Goal: Information Seeking & Learning: Learn about a topic

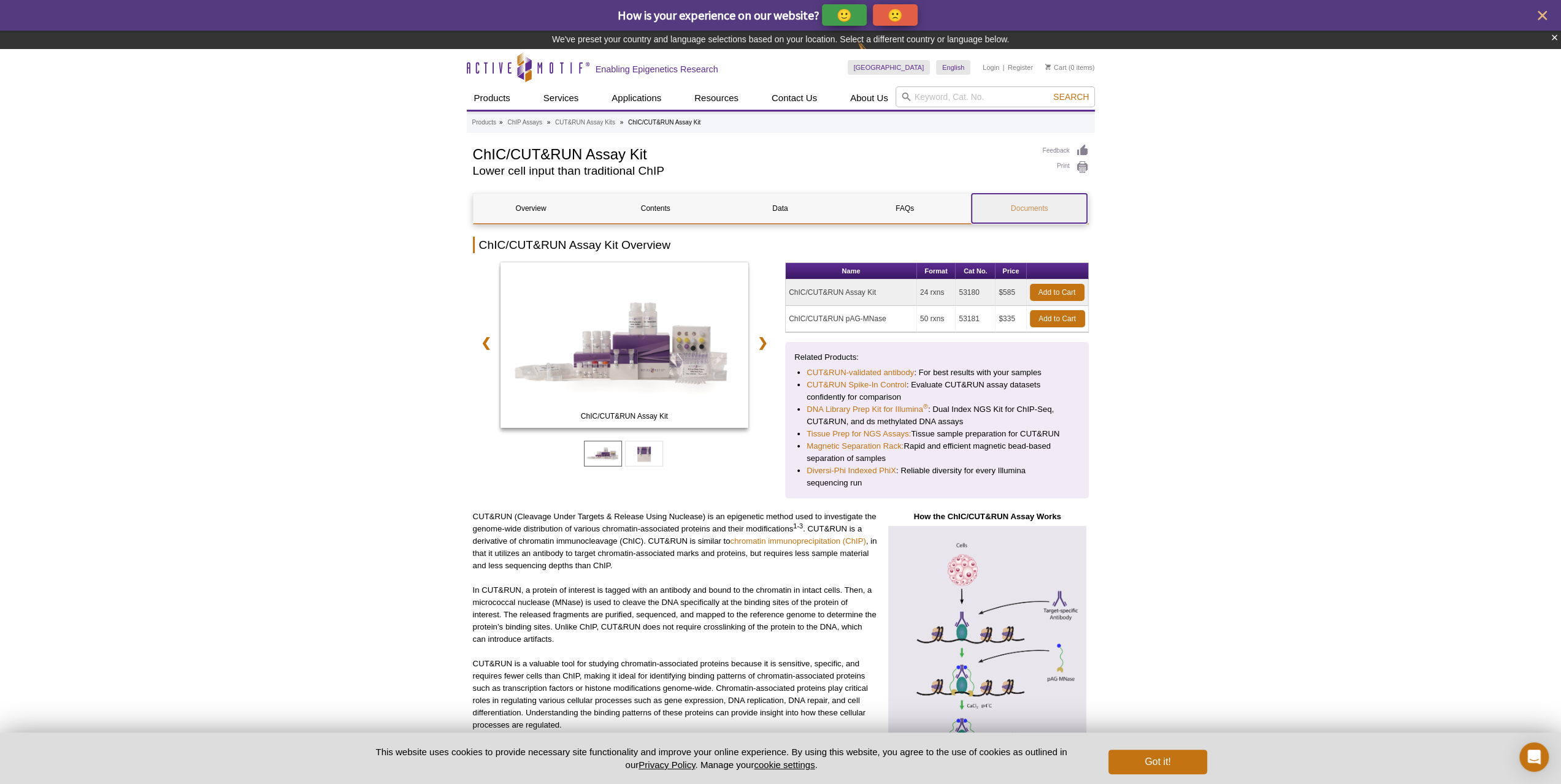
click at [1046, 209] on link "Documents" at bounding box center [1028, 209] width 115 height 30
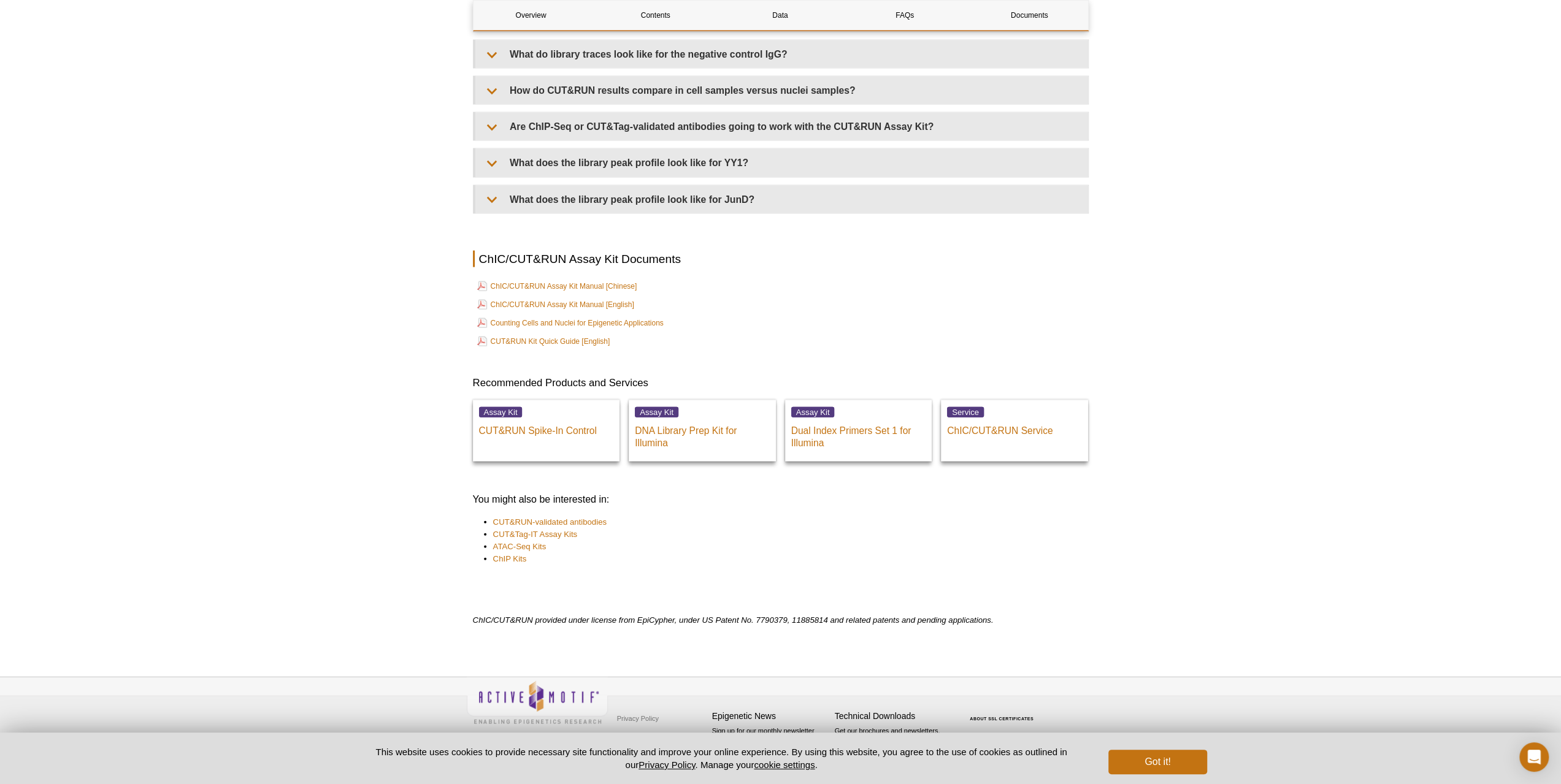
scroll to position [2669, 0]
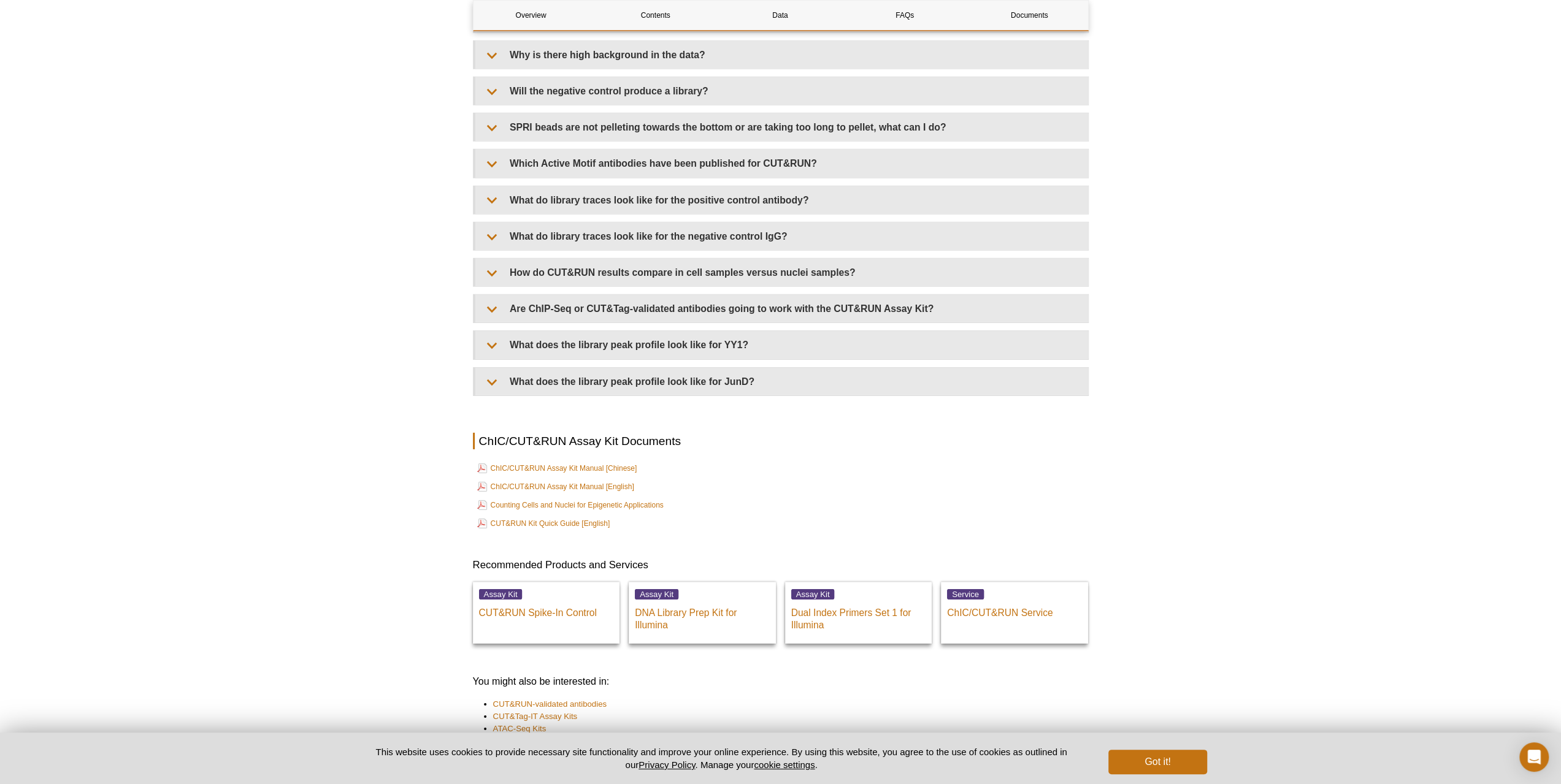
scroll to position [3983, 0]
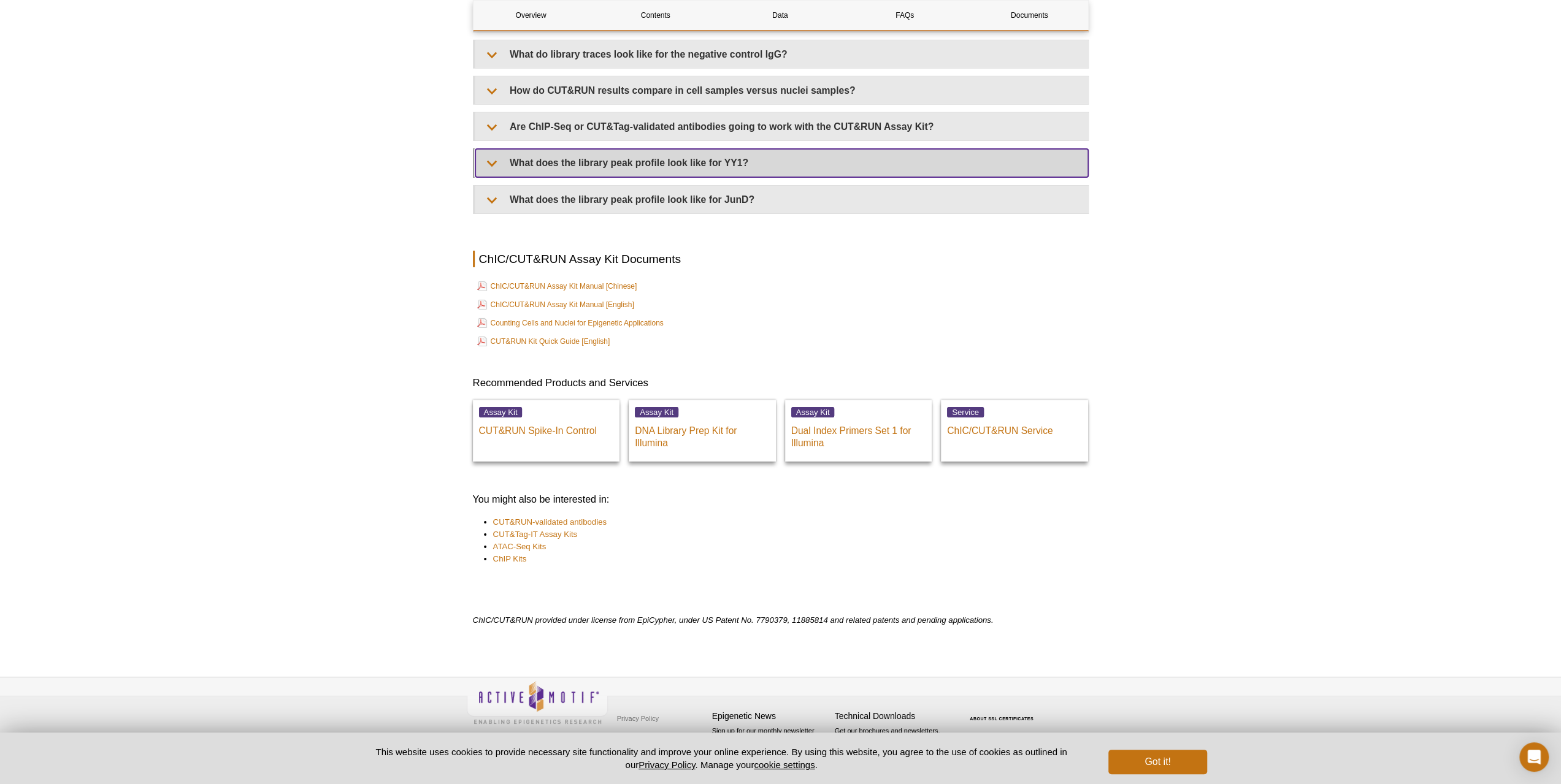
click at [696, 159] on summary "What does the library peak profile look like for YY1?" at bounding box center [782, 163] width 613 height 27
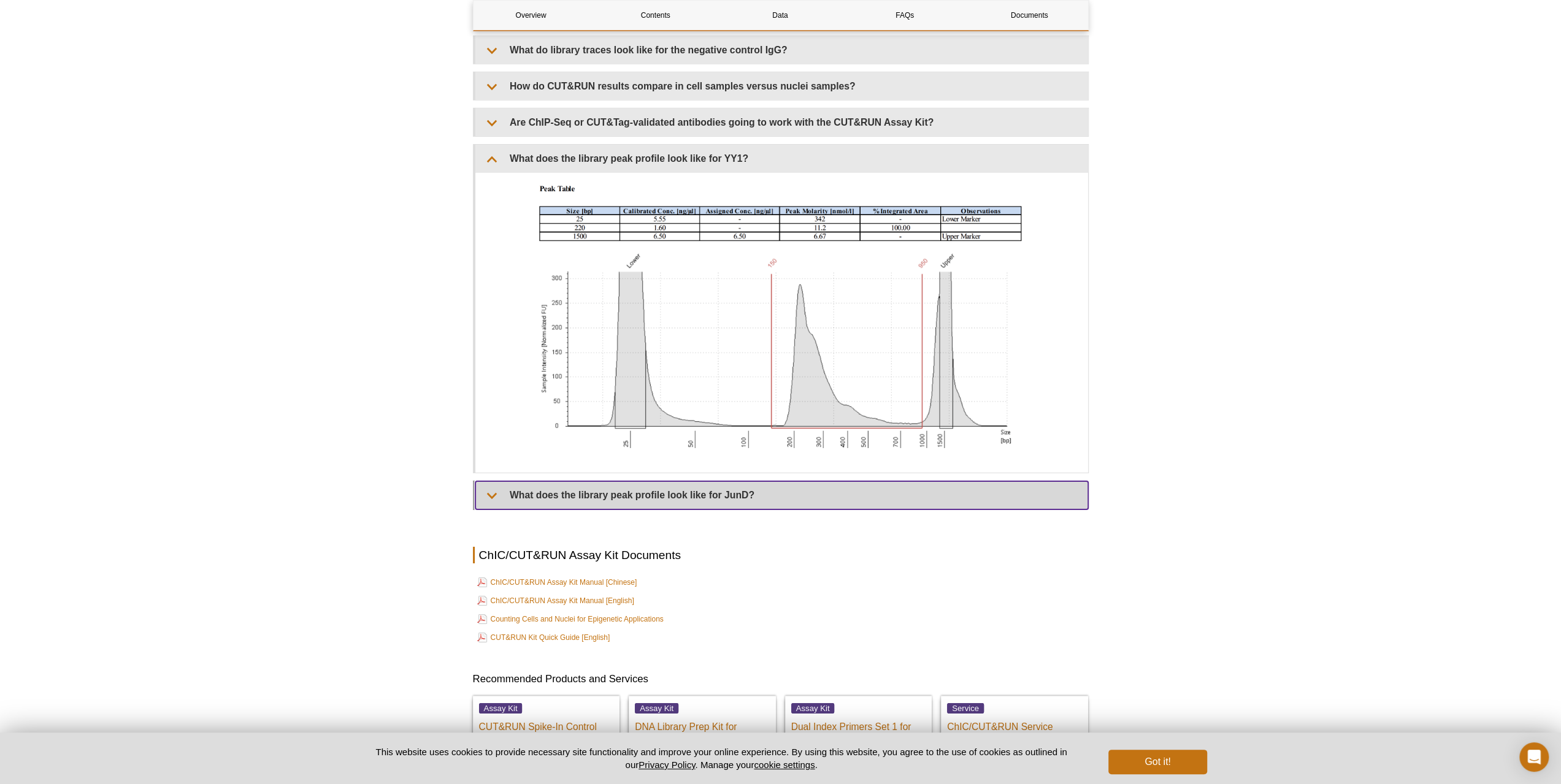
click at [764, 498] on summary "What does the library peak profile look like for JunD?" at bounding box center [782, 495] width 613 height 27
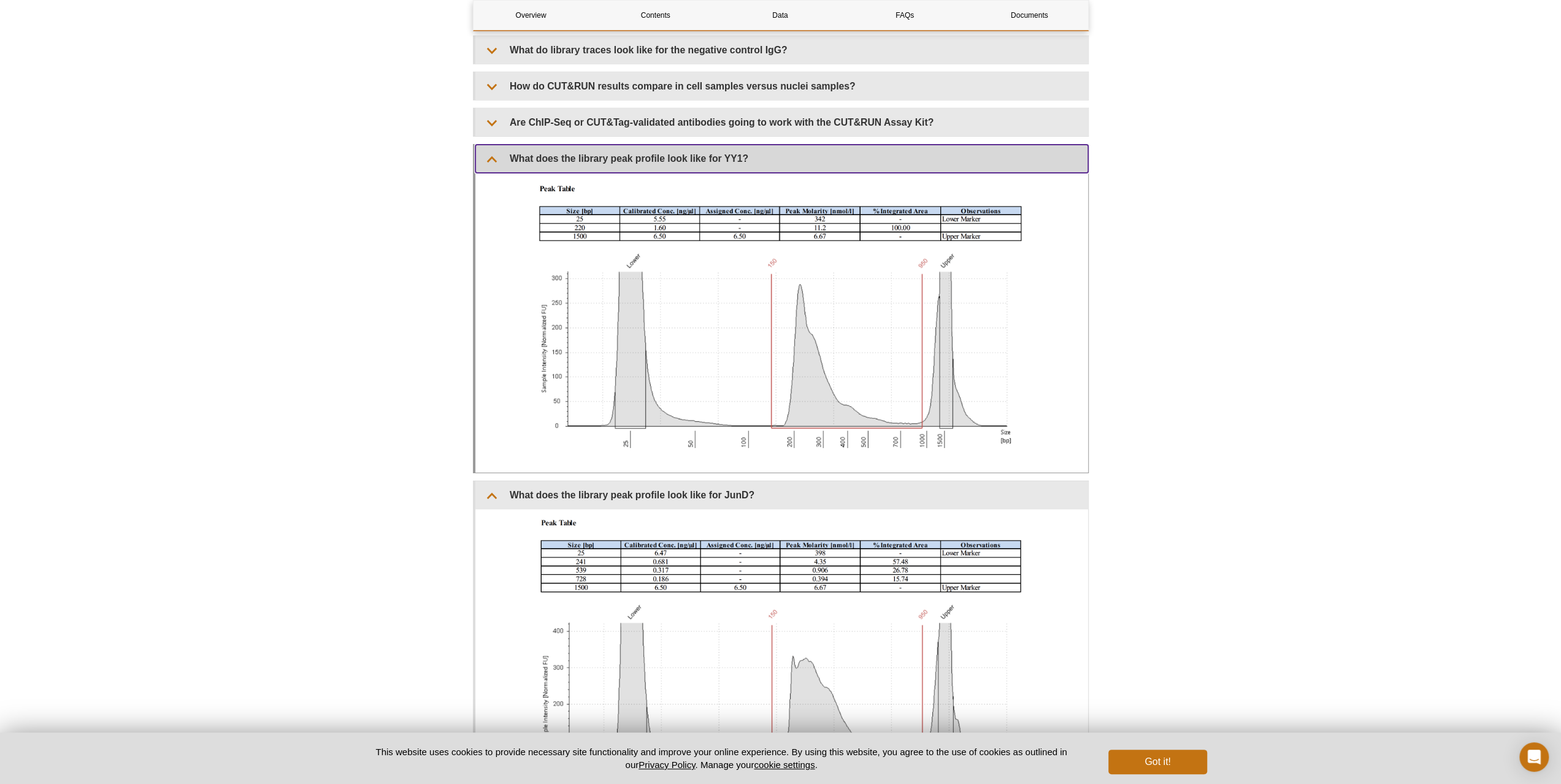
click at [739, 161] on summary "What does the library peak profile look like for YY1?" at bounding box center [782, 158] width 613 height 27
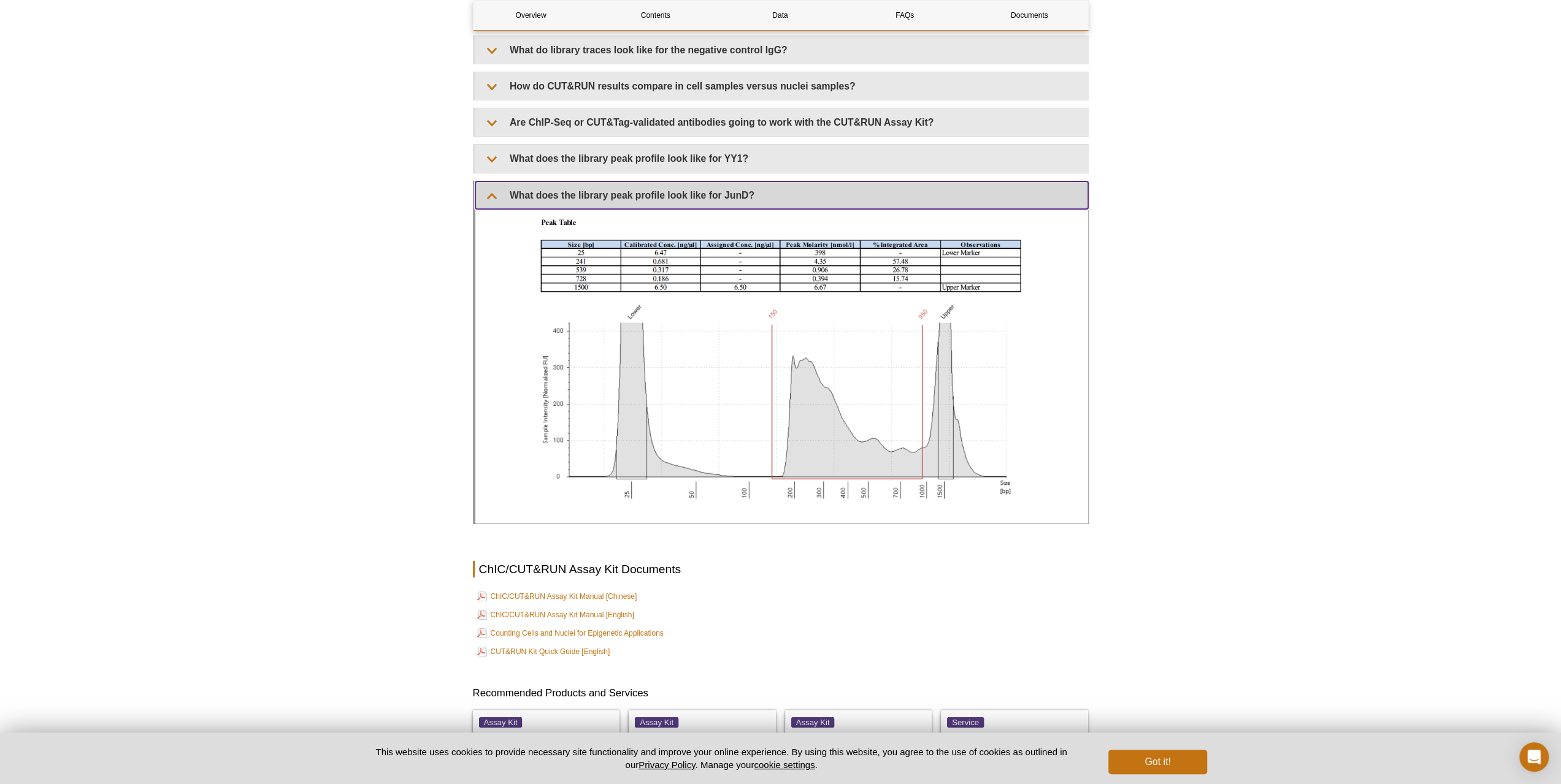
click at [737, 198] on summary "What does the library peak profile look like for JunD?" at bounding box center [782, 195] width 613 height 27
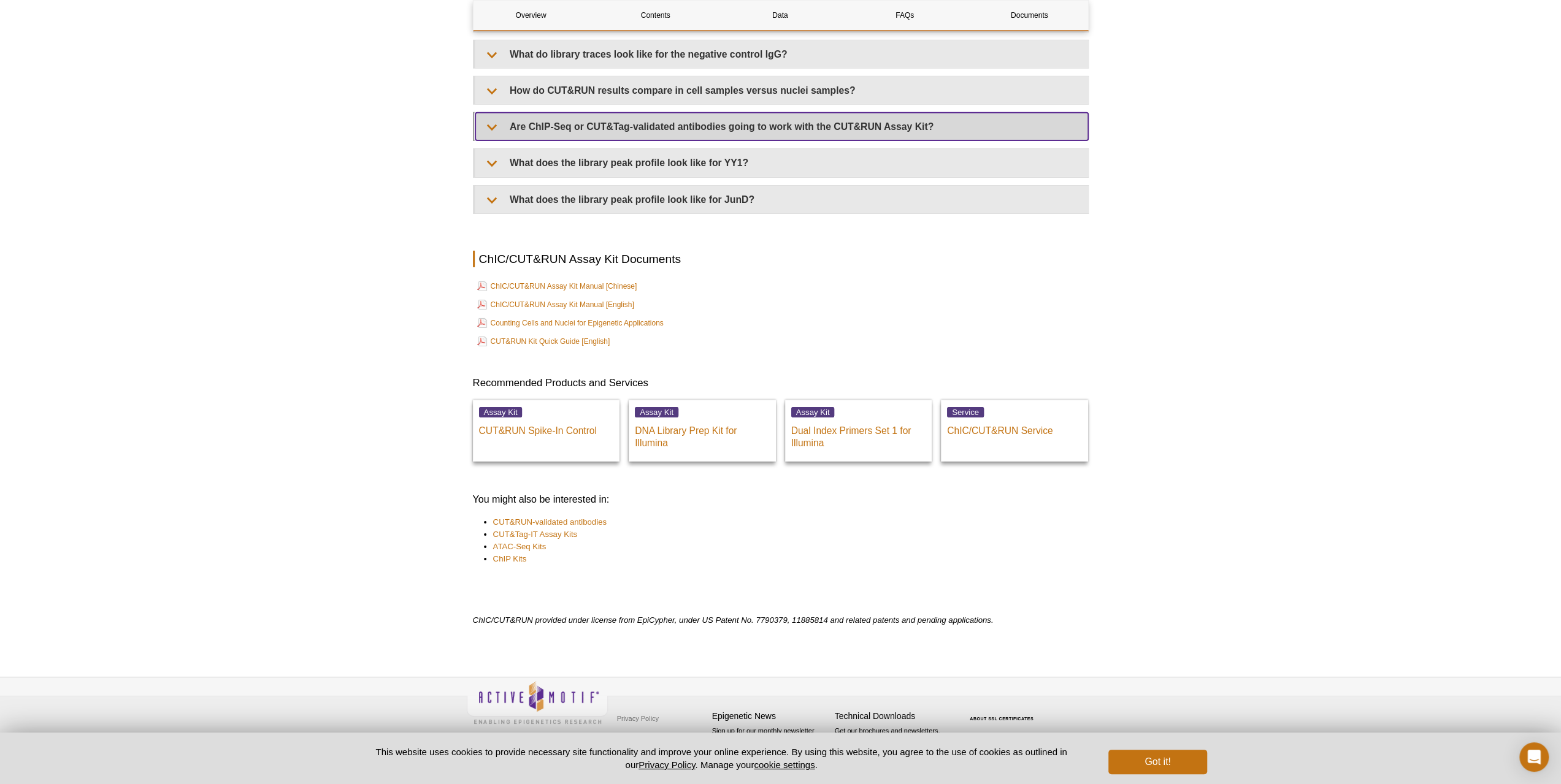
click at [755, 116] on summary "Are ChIP-Seq or CUT&Tag-validated antibodies going to work with the CUT&RUN Ass…" at bounding box center [782, 126] width 613 height 27
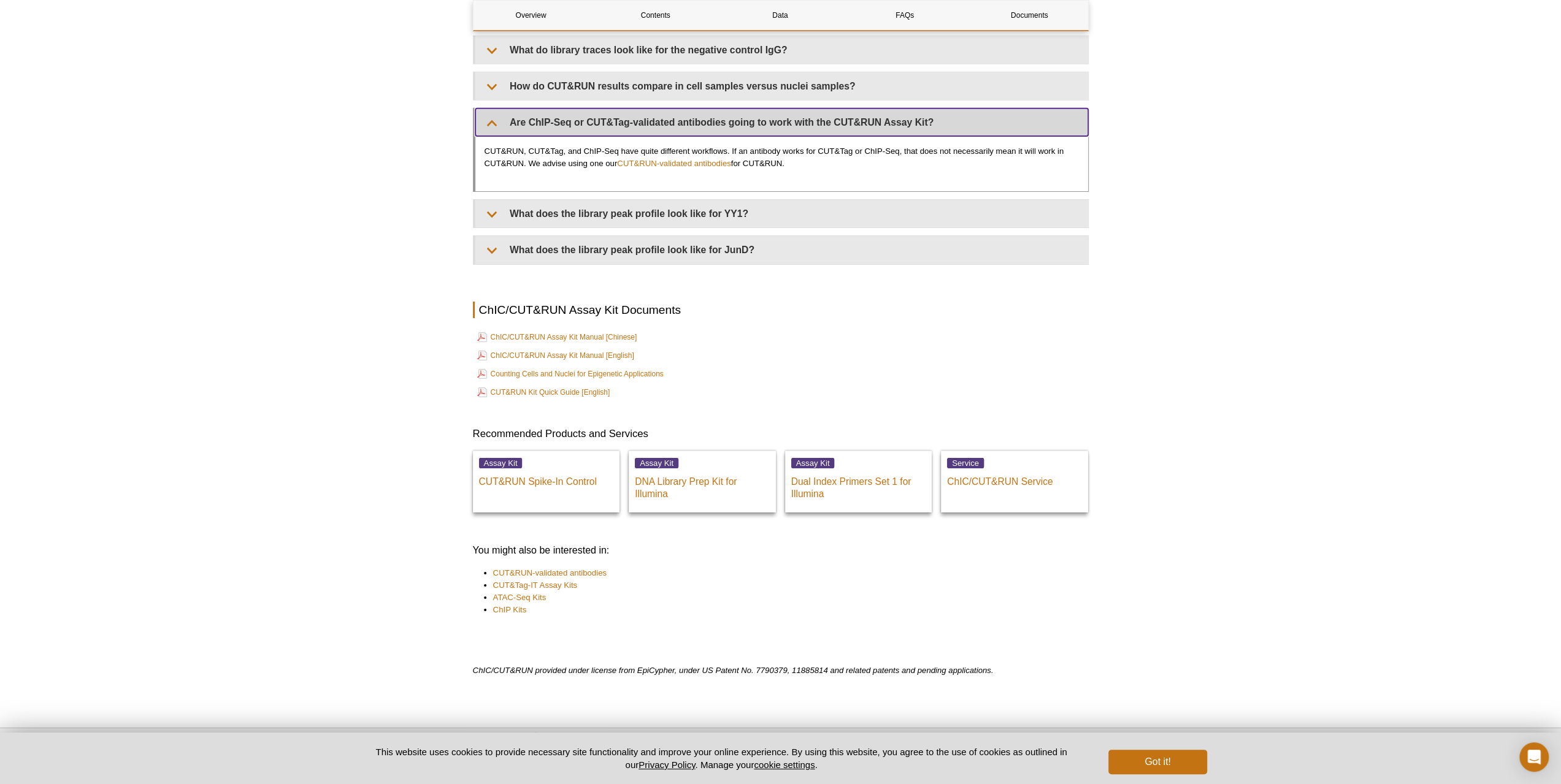
click at [705, 135] on summary "Are ChIP-Seq or CUT&Tag-validated antibodies going to work with the CUT&RUN Ass…" at bounding box center [782, 122] width 613 height 27
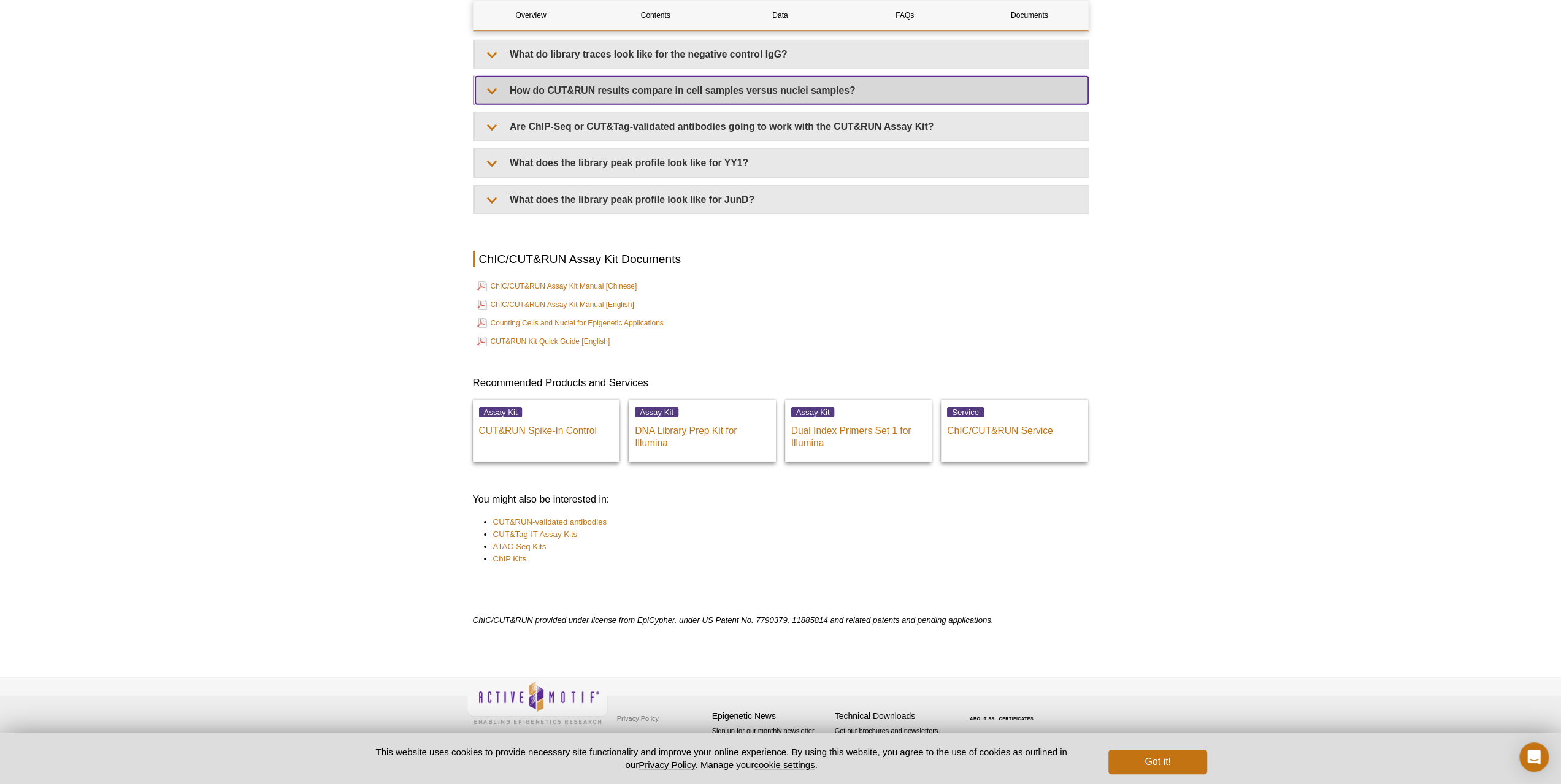
click at [718, 95] on summary "How do CUT&RUN results compare in cell samples versus nuclei samples?" at bounding box center [782, 90] width 613 height 27
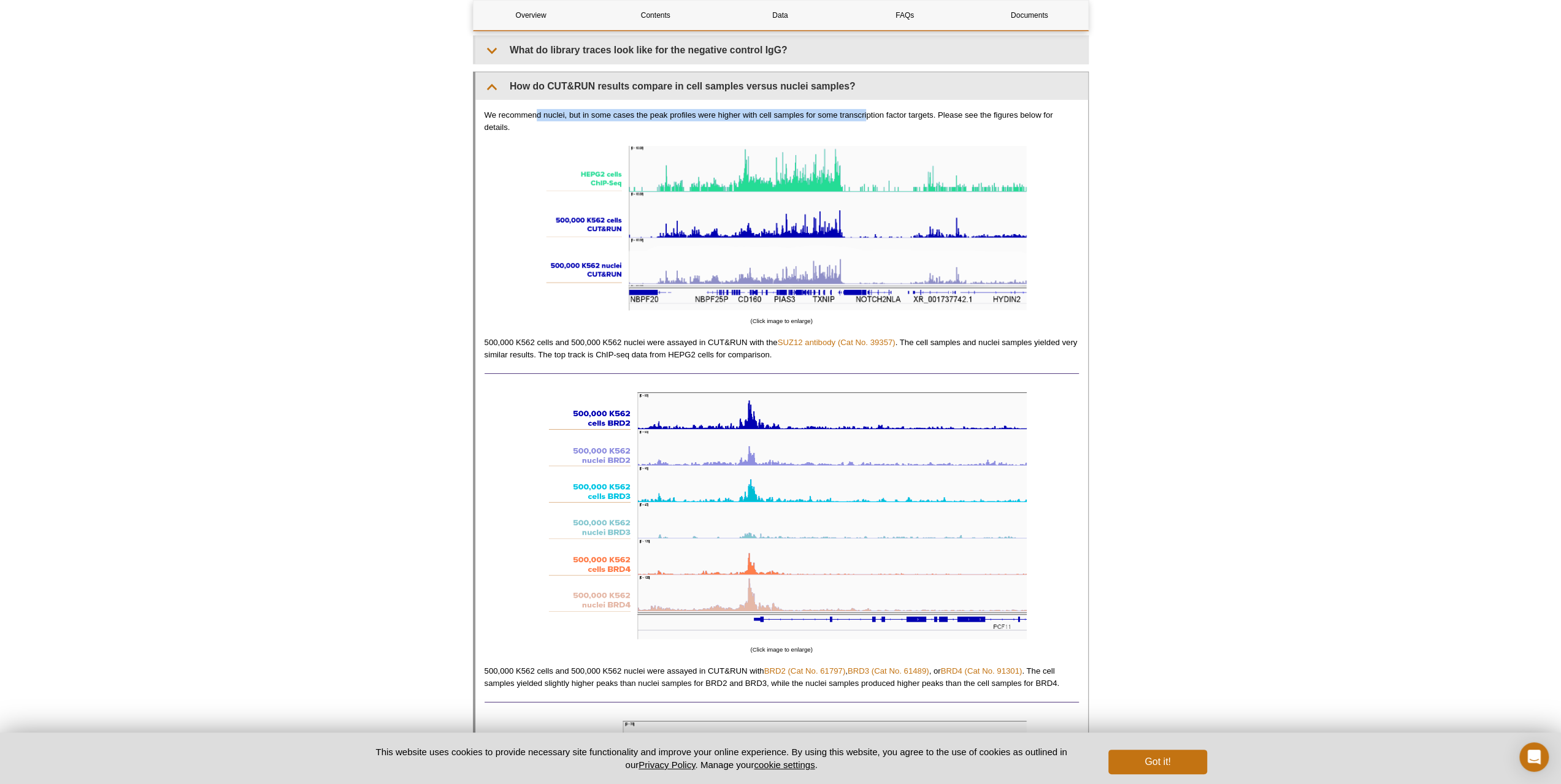
drag, startPoint x: 538, startPoint y: 117, endPoint x: 867, endPoint y: 118, distance: 329.0
click at [867, 118] on p "We recommend nuclei, but in some cases the peak profiles were higher with cell …" at bounding box center [782, 121] width 594 height 24
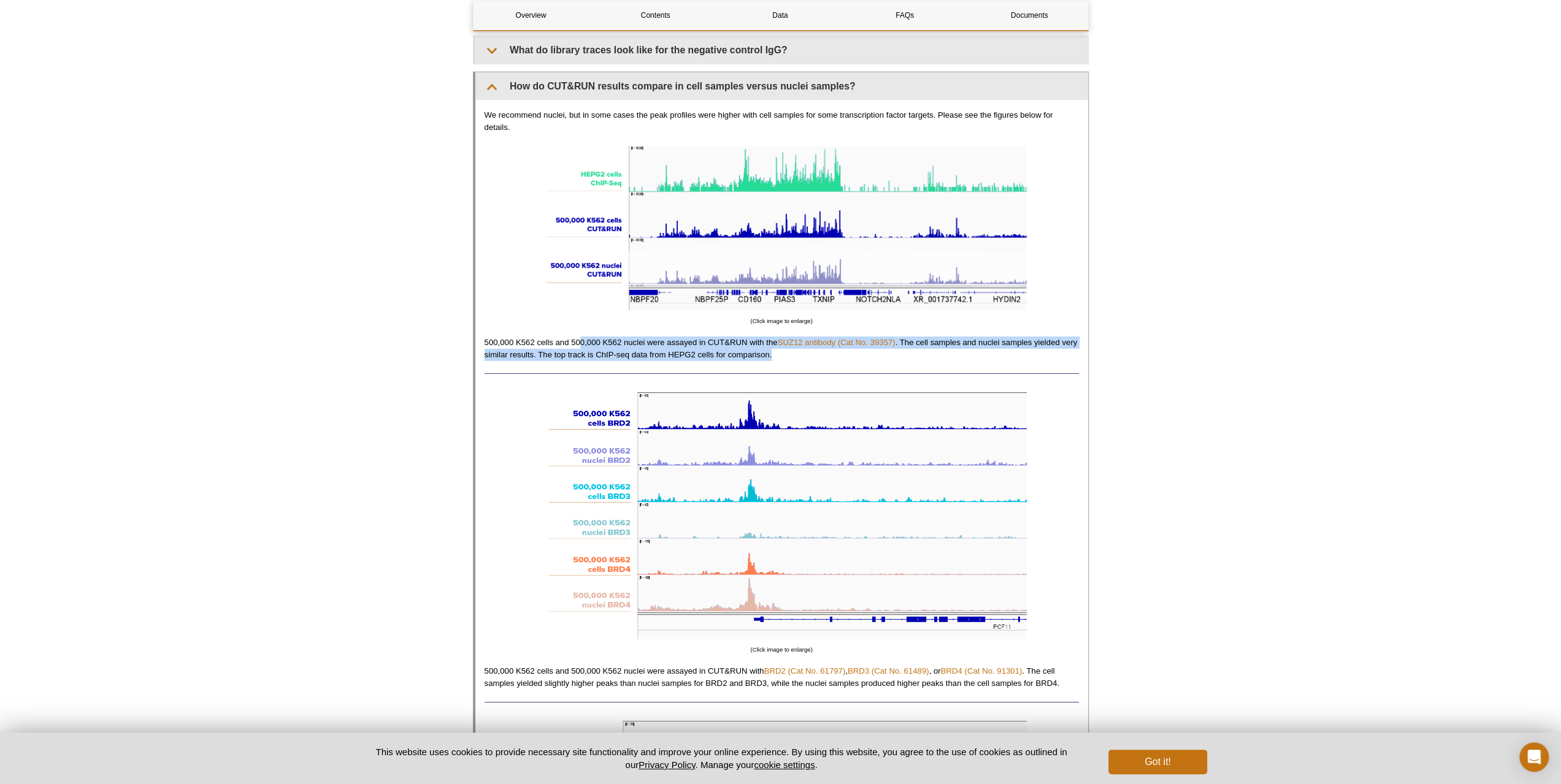
drag, startPoint x: 578, startPoint y: 345, endPoint x: 815, endPoint y: 363, distance: 237.7
click at [815, 361] on p "500,000 K562 cells and 500,000 K562 nuclei were assayed in CUT&RUN with the SUZ…" at bounding box center [782, 349] width 594 height 24
drag, startPoint x: 497, startPoint y: 348, endPoint x: 667, endPoint y: 361, distance: 170.5
click at [667, 361] on p "500,000 K562 cells and 500,000 K562 nuclei were assayed in CUT&RUN with the SUZ…" at bounding box center [782, 349] width 594 height 24
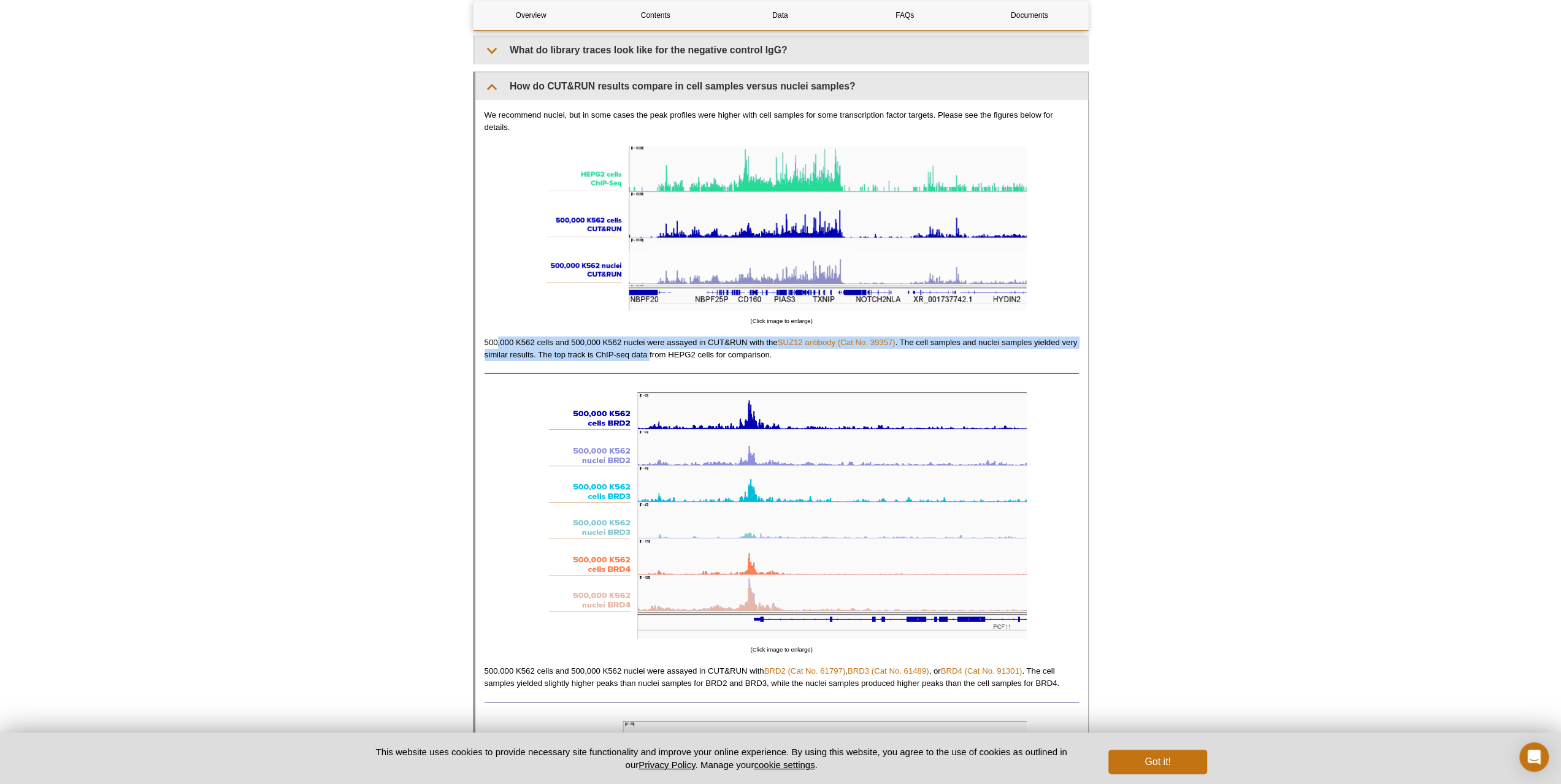
click at [667, 361] on p "500,000 K562 cells and 500,000 K562 nuclei were assayed in CUT&RUN with the SUZ…" at bounding box center [782, 349] width 594 height 24
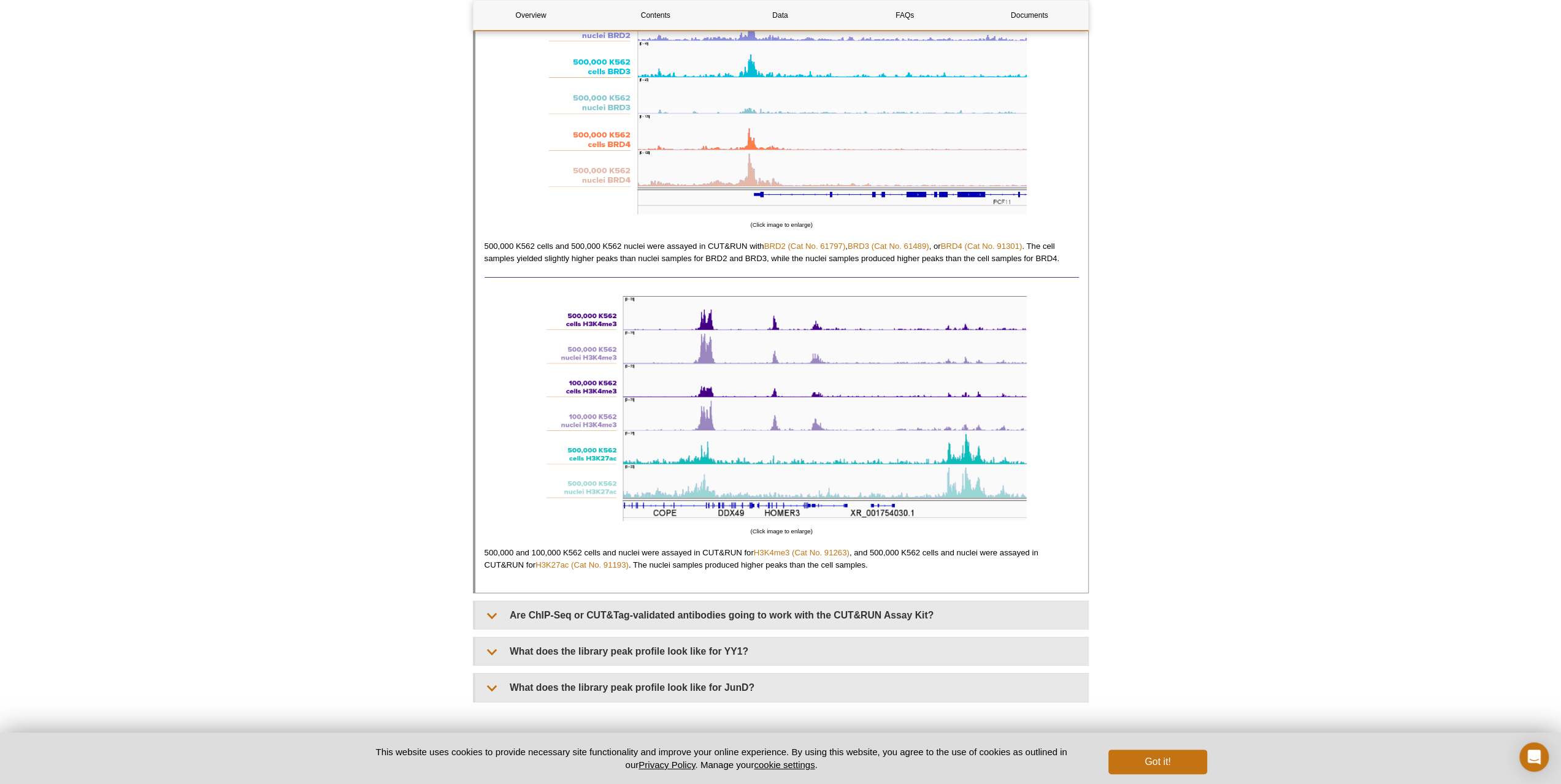
scroll to position [4412, 0]
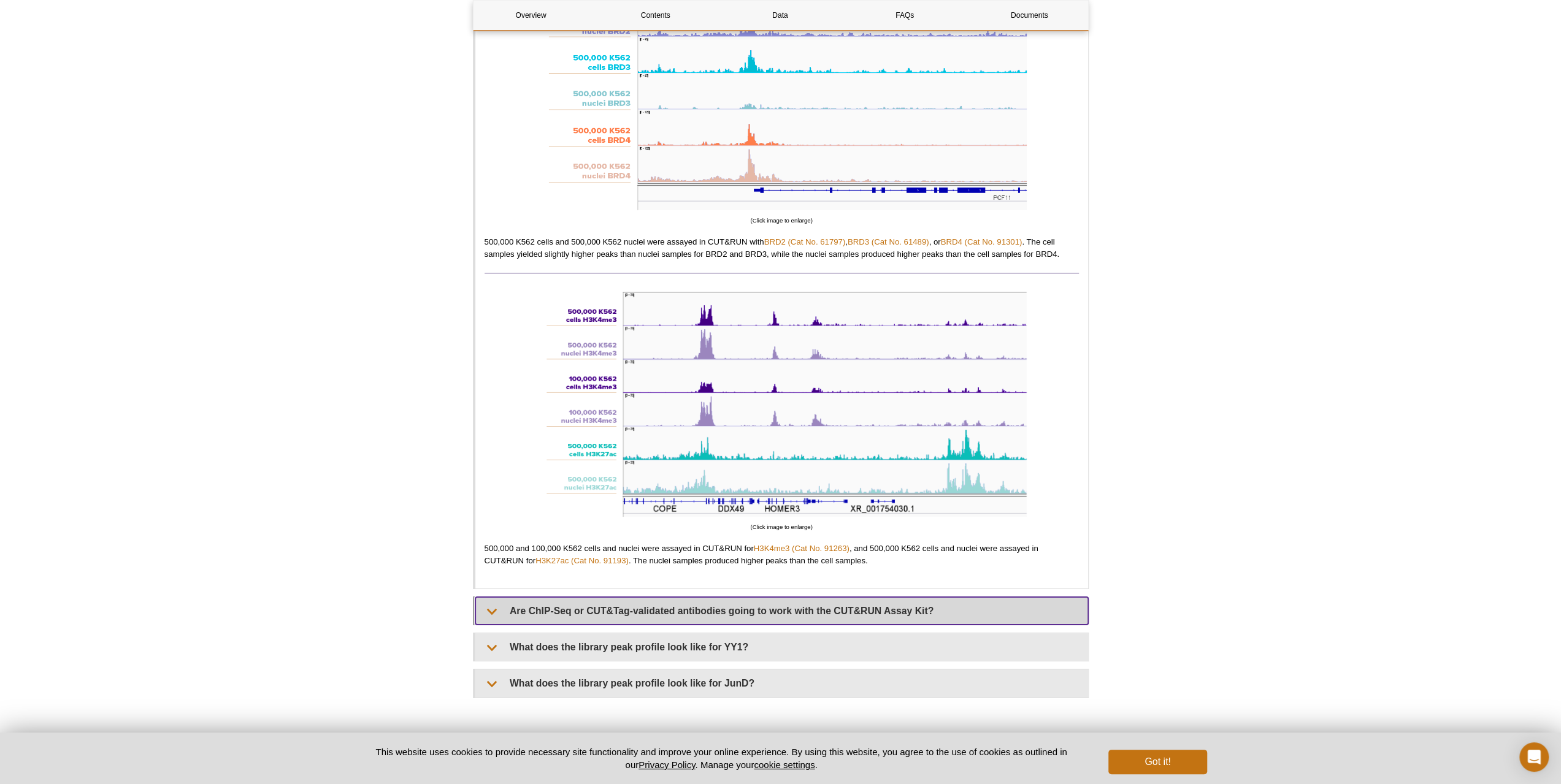
click at [654, 609] on summary "Are ChIP-Seq or CUT&Tag-validated antibodies going to work with the CUT&RUN Ass…" at bounding box center [782, 610] width 613 height 27
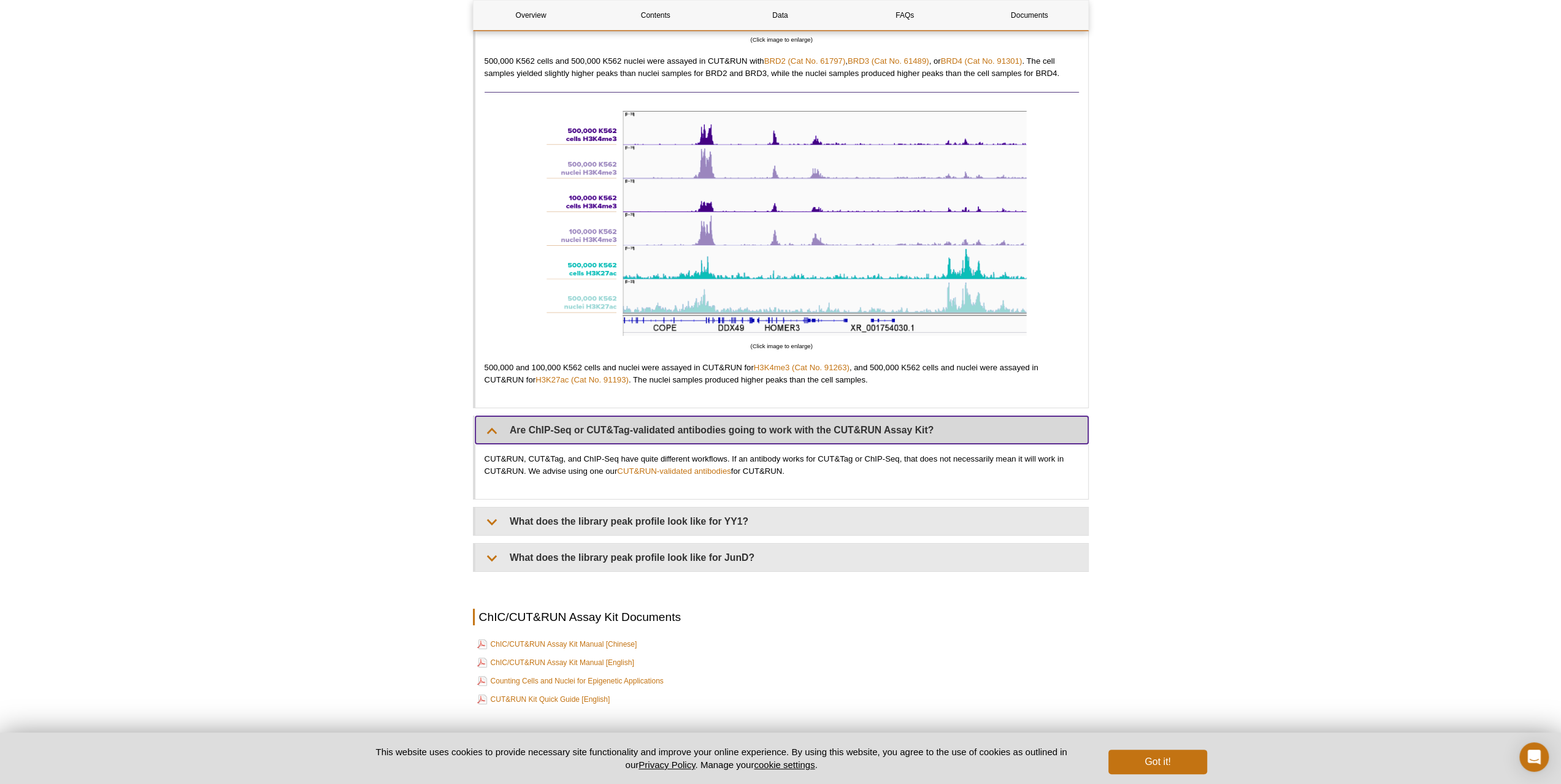
scroll to position [4719, 0]
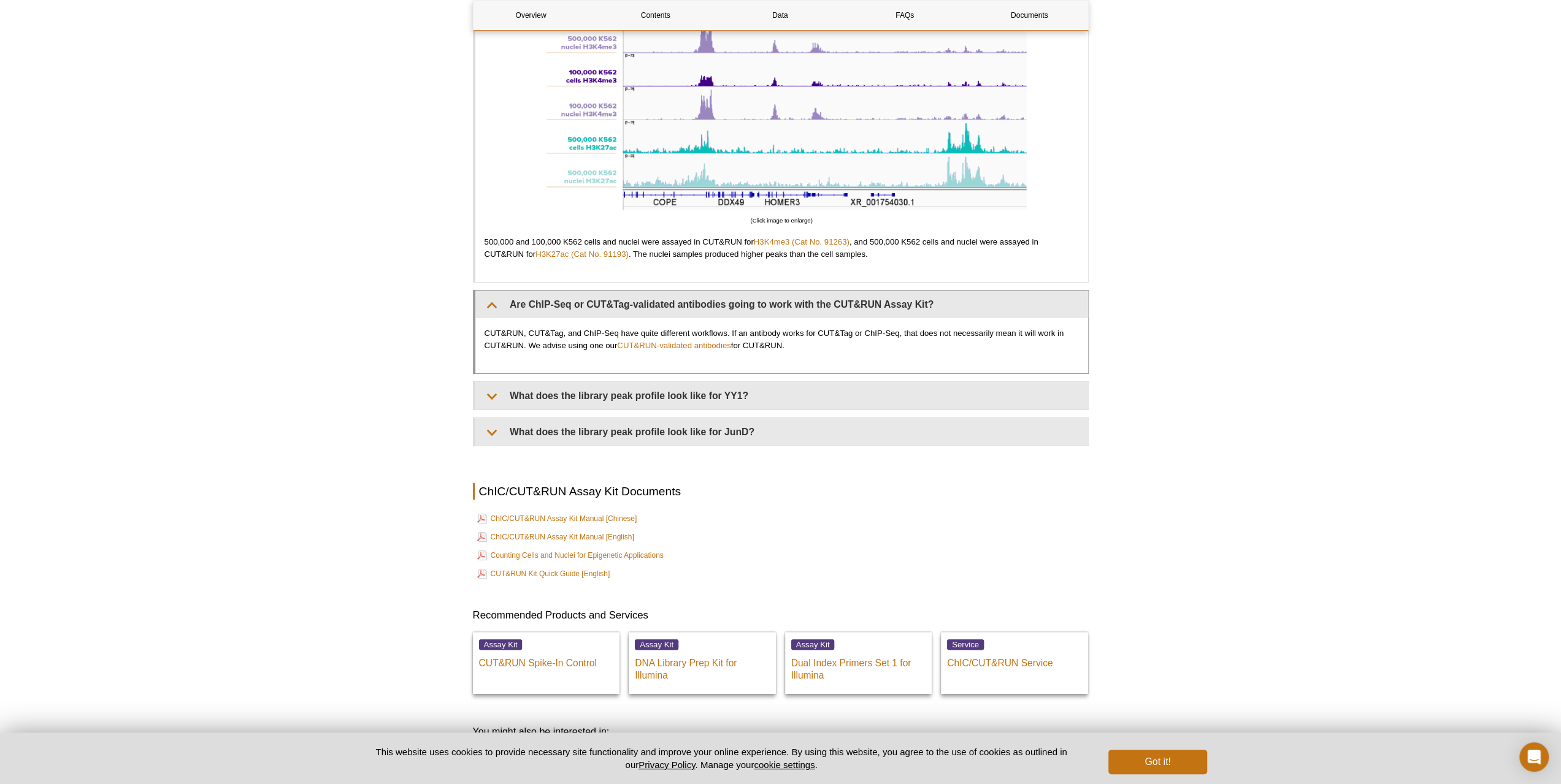
click at [544, 341] on p "CUT&RUN, CUT&Tag, and ChIP-Seq have quite different workflows. If an antibody w…" at bounding box center [782, 339] width 594 height 24
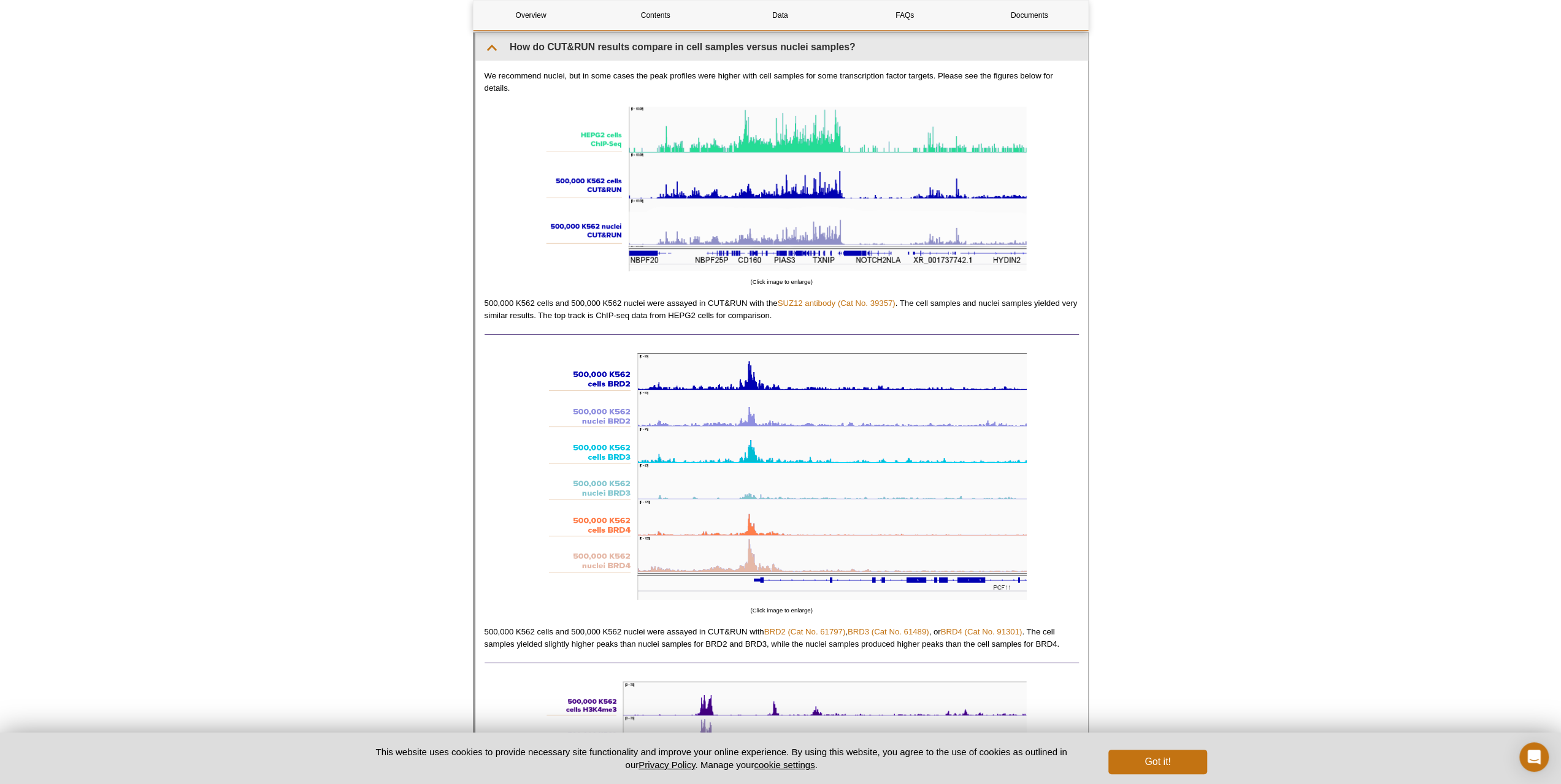
scroll to position [3922, 0]
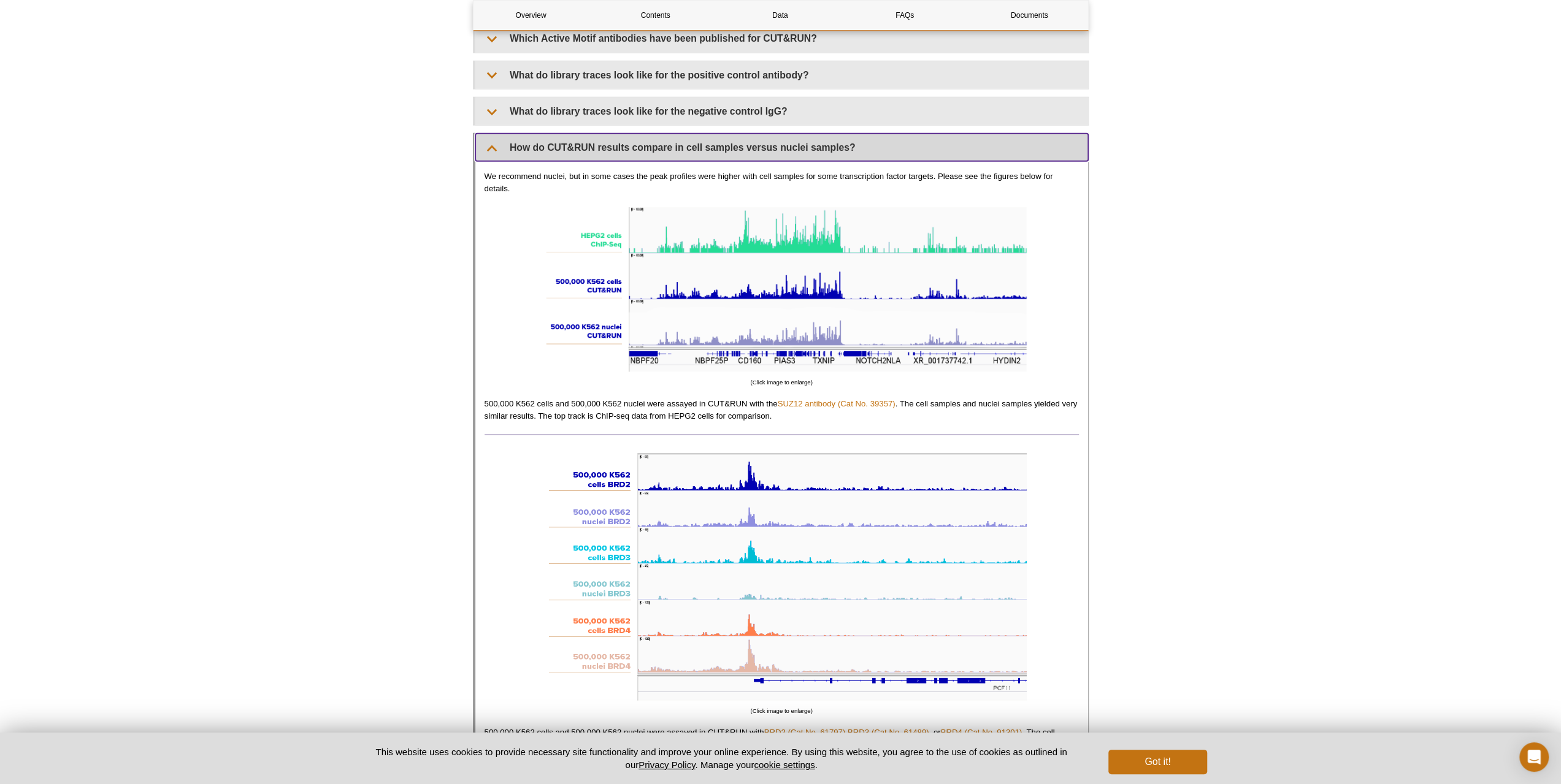
click at [696, 161] on summary "How do CUT&RUN results compare in cell samples versus nuclei samples?" at bounding box center [782, 147] width 613 height 27
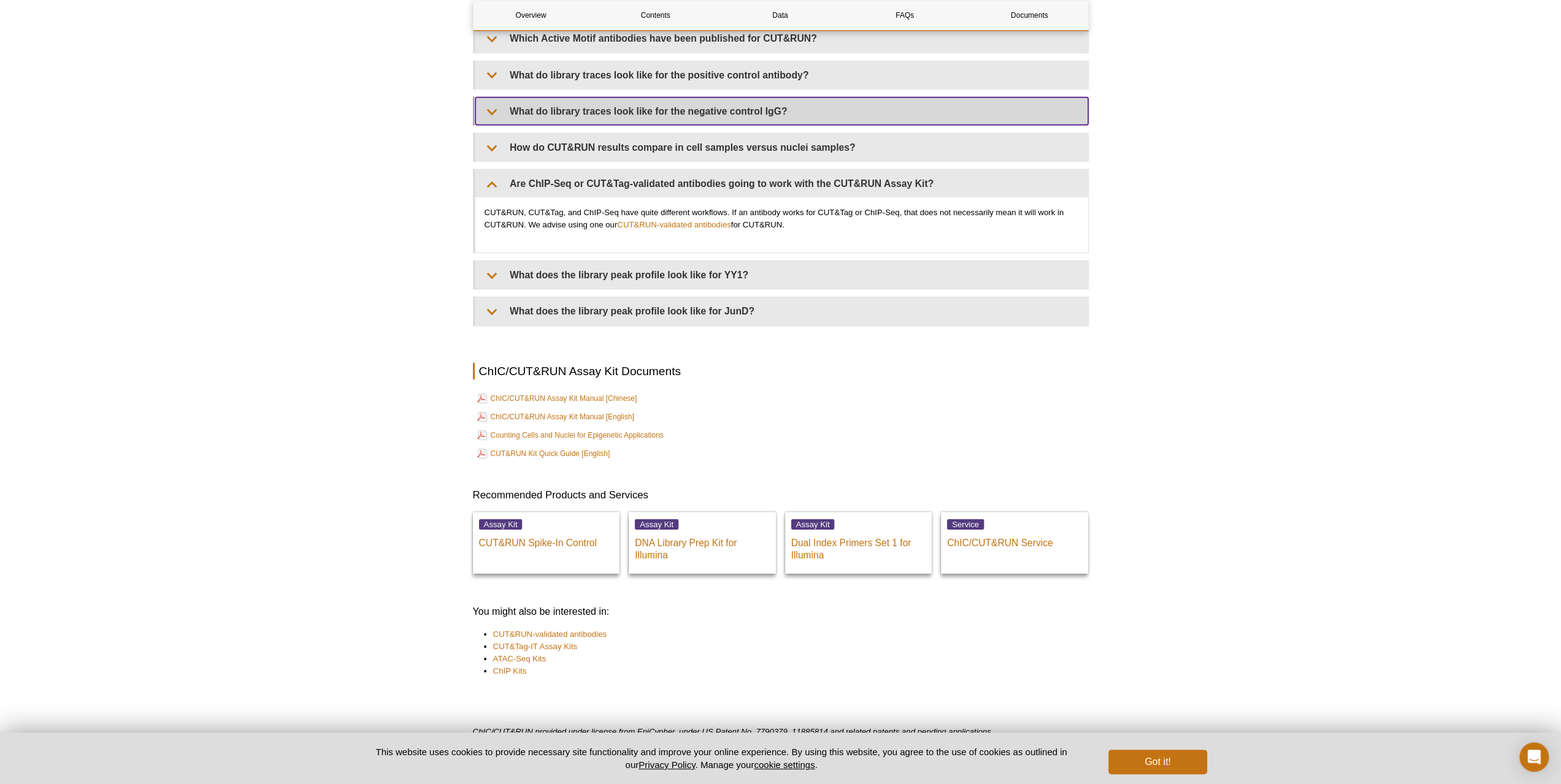
click at [720, 125] on summary "What do library traces look like for the negative control IgG?" at bounding box center [782, 111] width 613 height 27
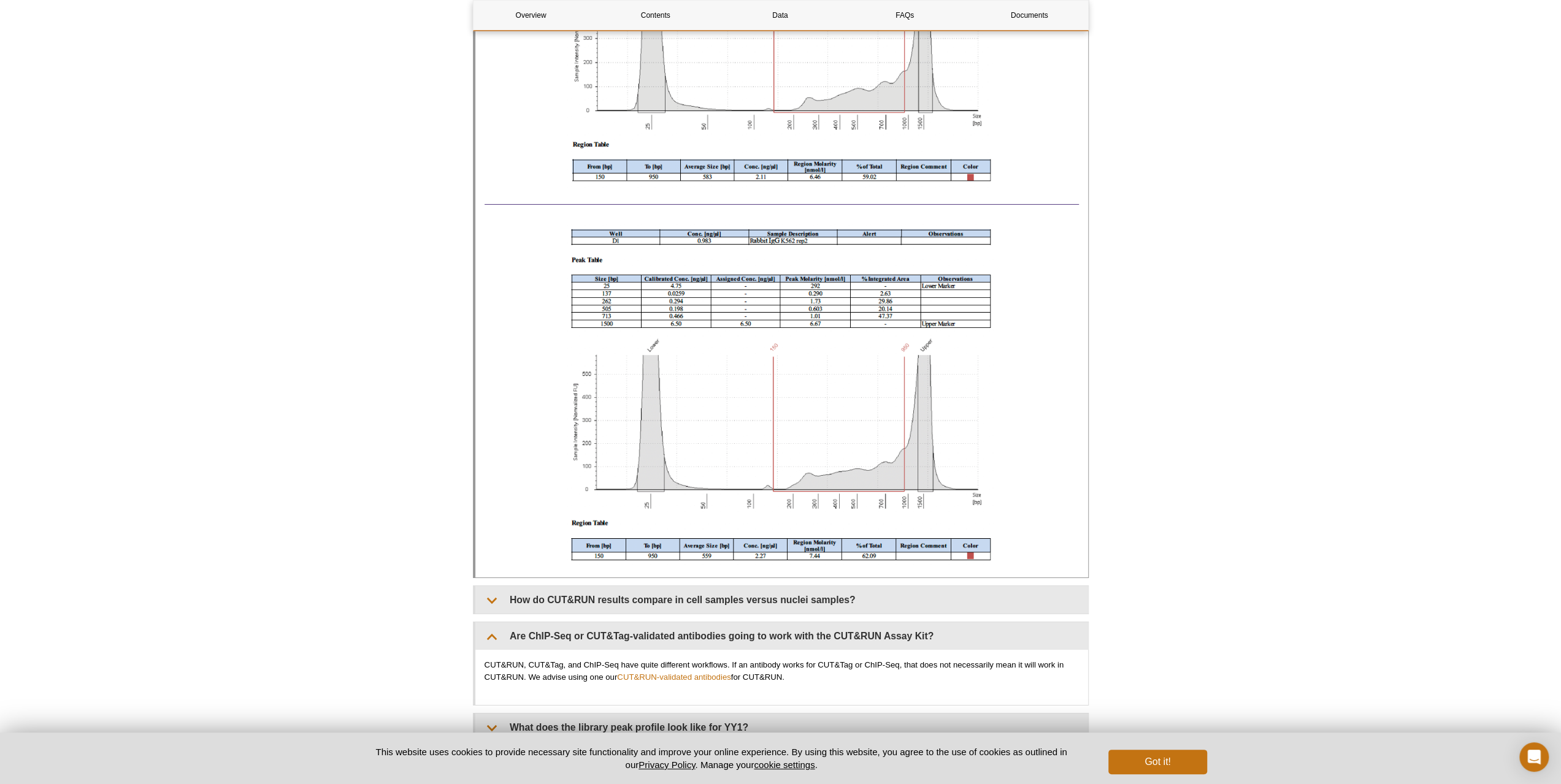
scroll to position [3799, 0]
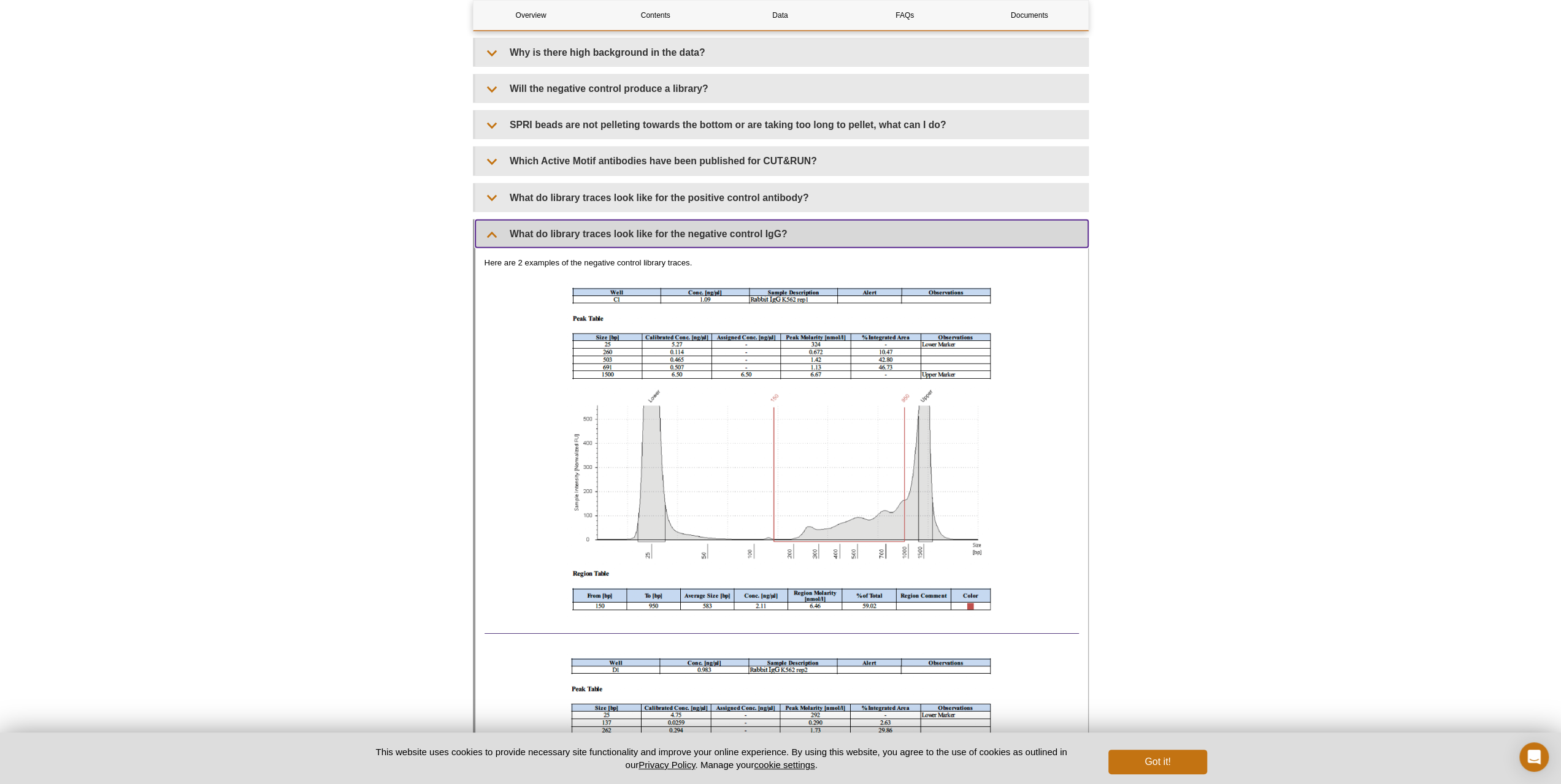
click at [681, 241] on summary "What do library traces look like for the negative control IgG?" at bounding box center [782, 234] width 613 height 27
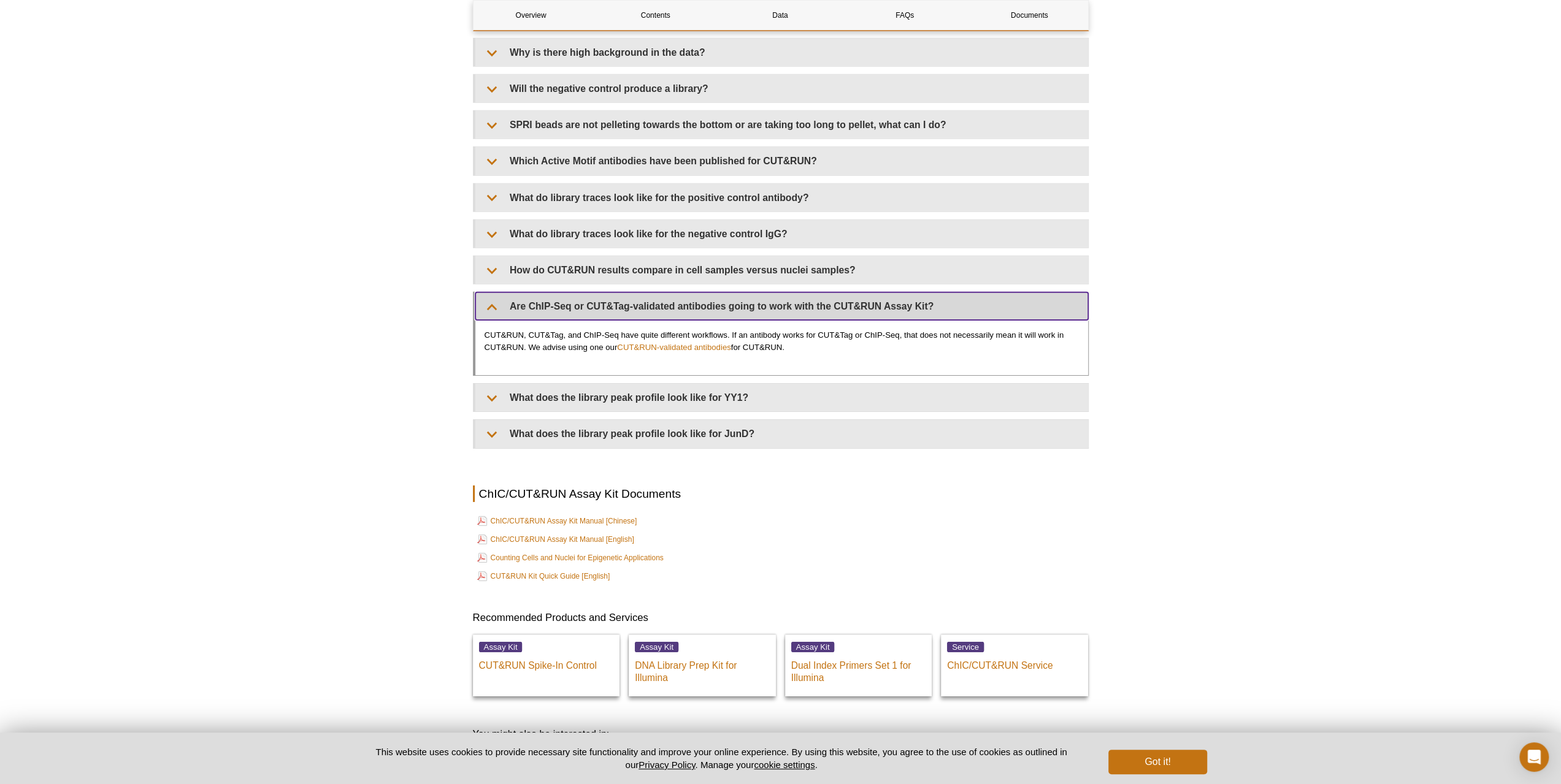
click at [678, 306] on summary "Are ChIP-Seq or CUT&Tag-validated antibodies going to work with the CUT&RUN Ass…" at bounding box center [782, 306] width 613 height 27
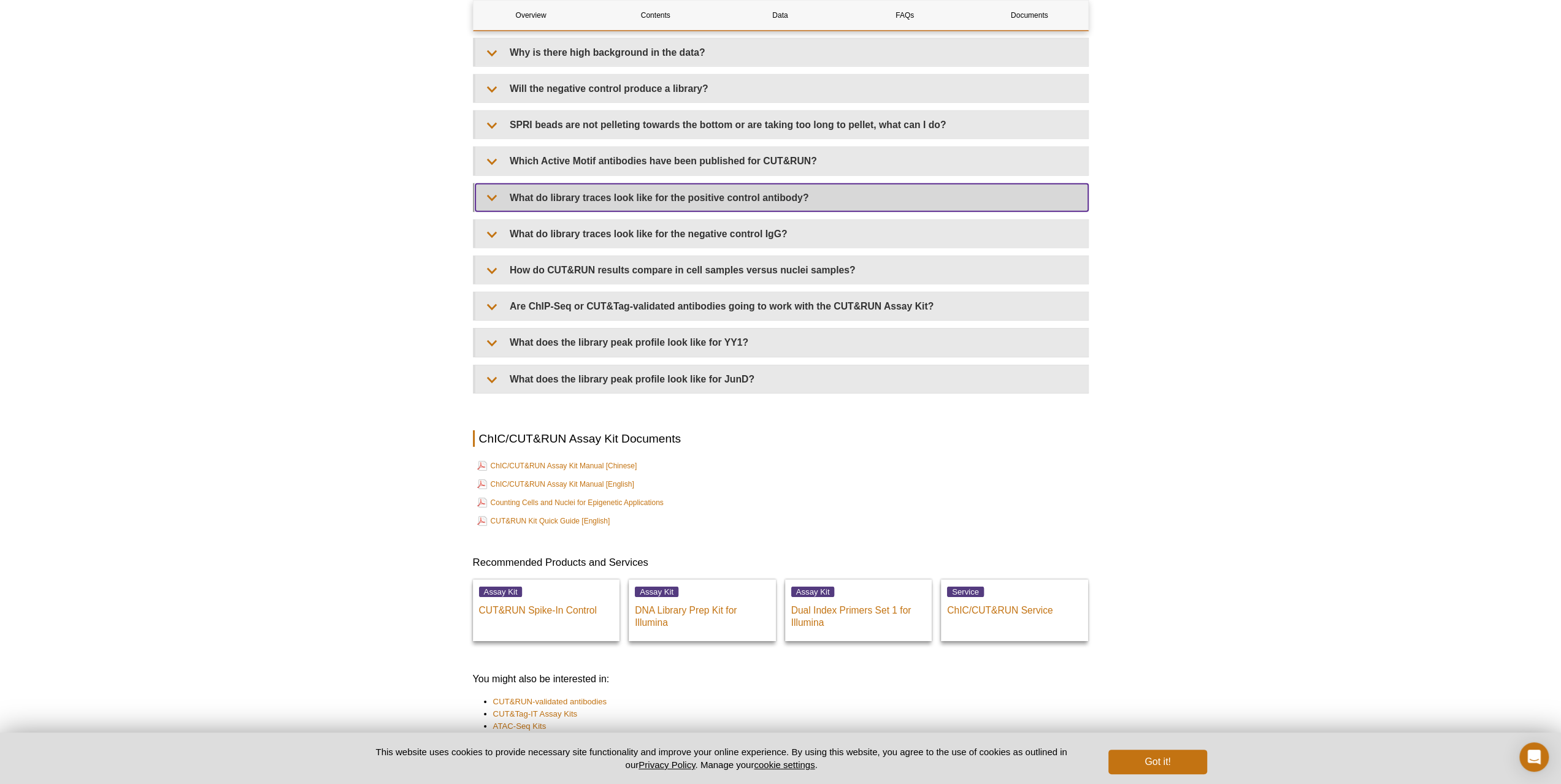
click at [694, 190] on summary "What do library traces look like for the positive control antibody?" at bounding box center [782, 197] width 613 height 27
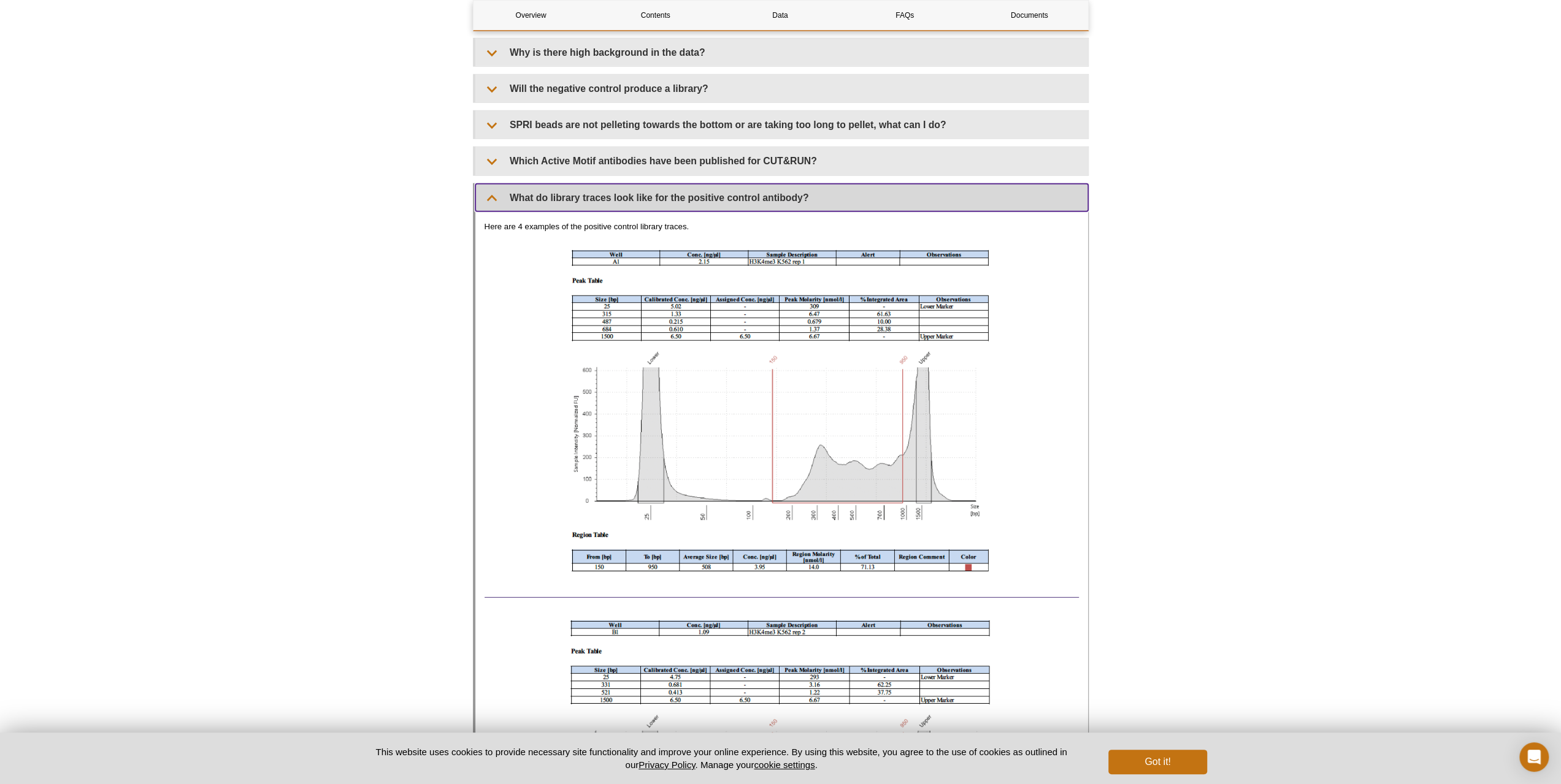
click at [703, 202] on summary "What do library traces look like for the positive control antibody?" at bounding box center [782, 197] width 613 height 27
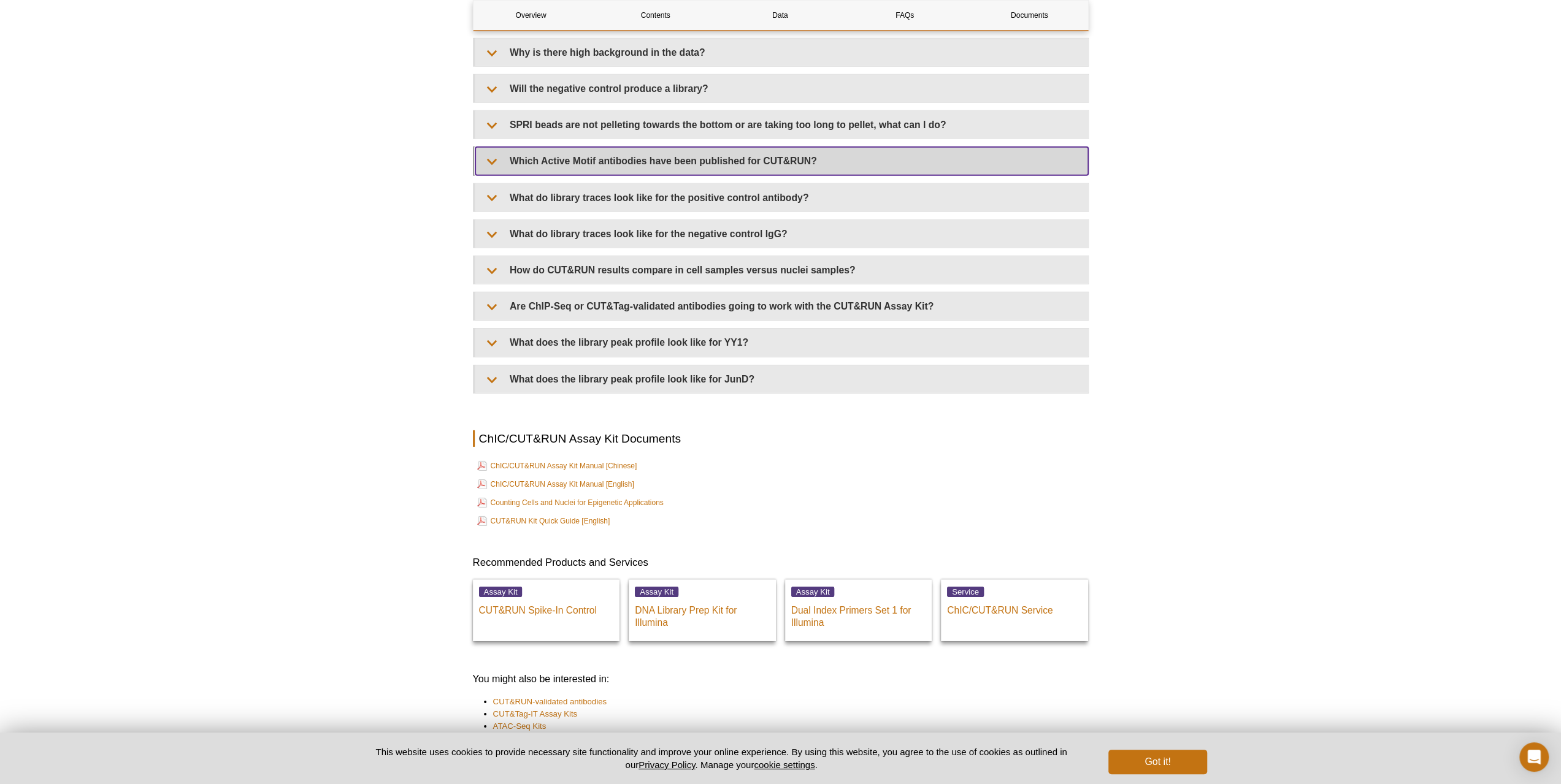
click at [703, 174] on summary "Which Active Motif antibodies have been published for CUT&RUN?" at bounding box center [782, 160] width 613 height 27
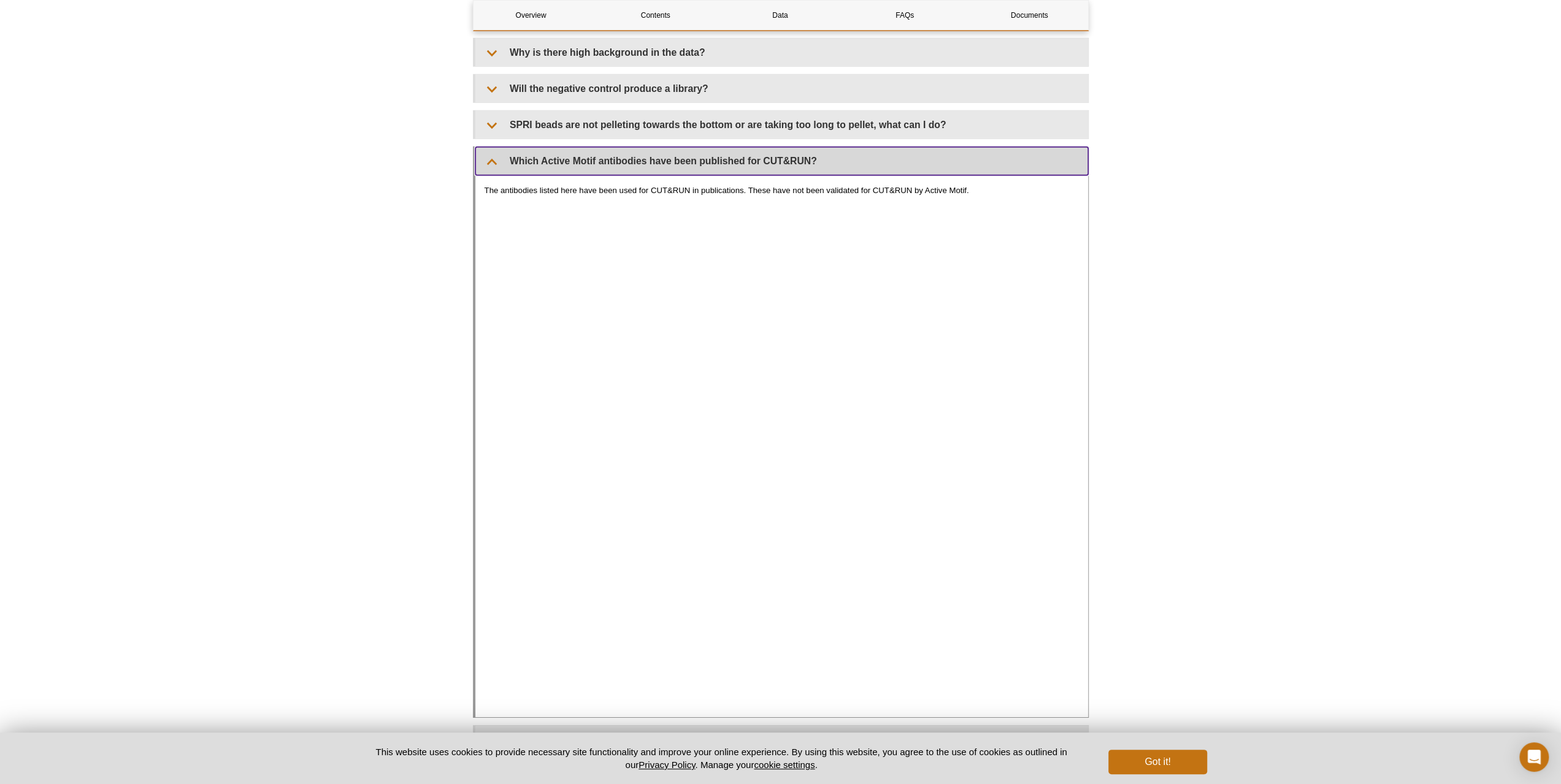
click at [676, 161] on summary "Which Active Motif antibodies have been published for CUT&RUN?" at bounding box center [782, 160] width 613 height 27
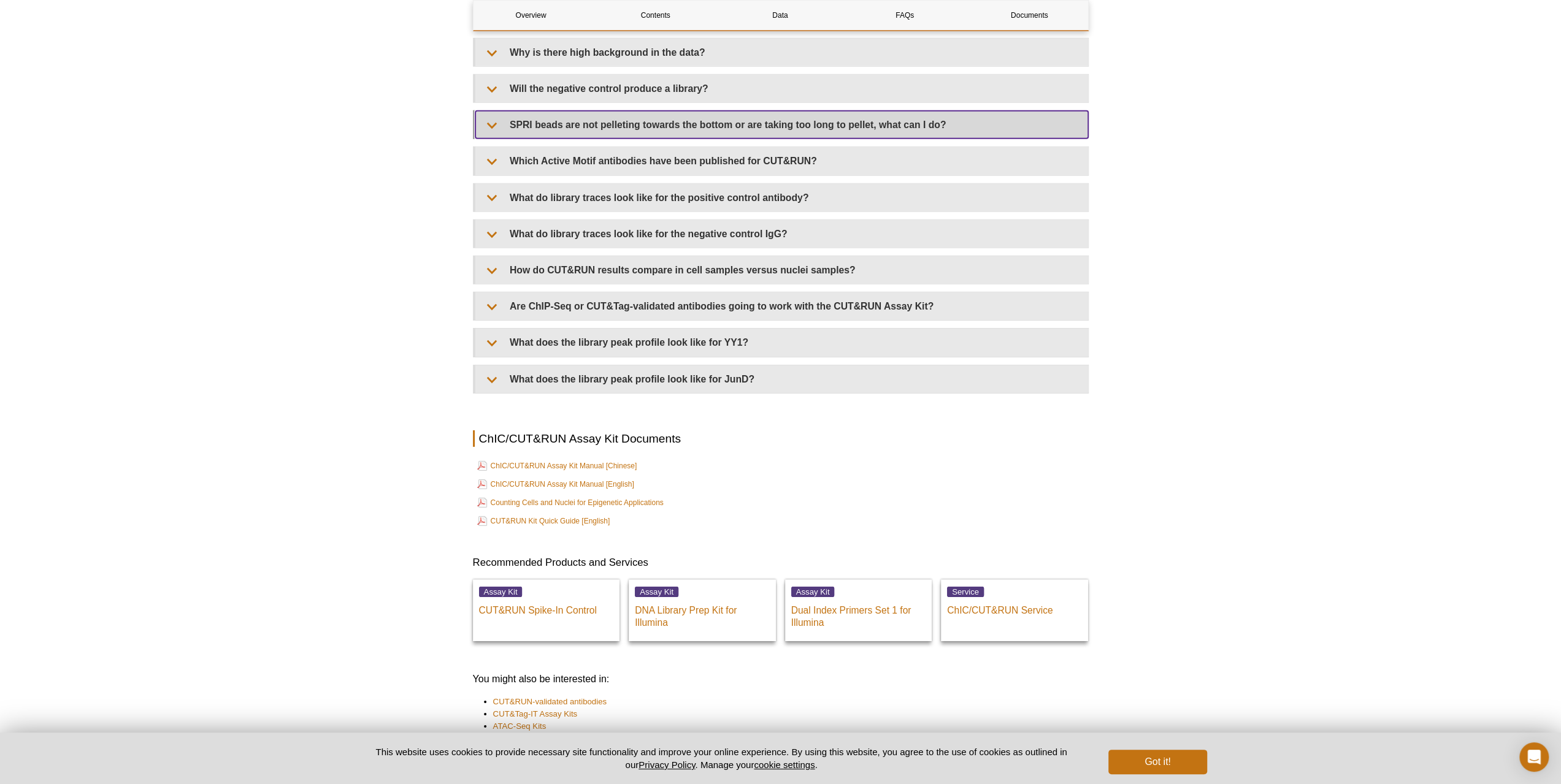
click at [676, 138] on summary "SPRI beads are not pelleting towards the bottom or are taking too long to pelle…" at bounding box center [782, 124] width 613 height 27
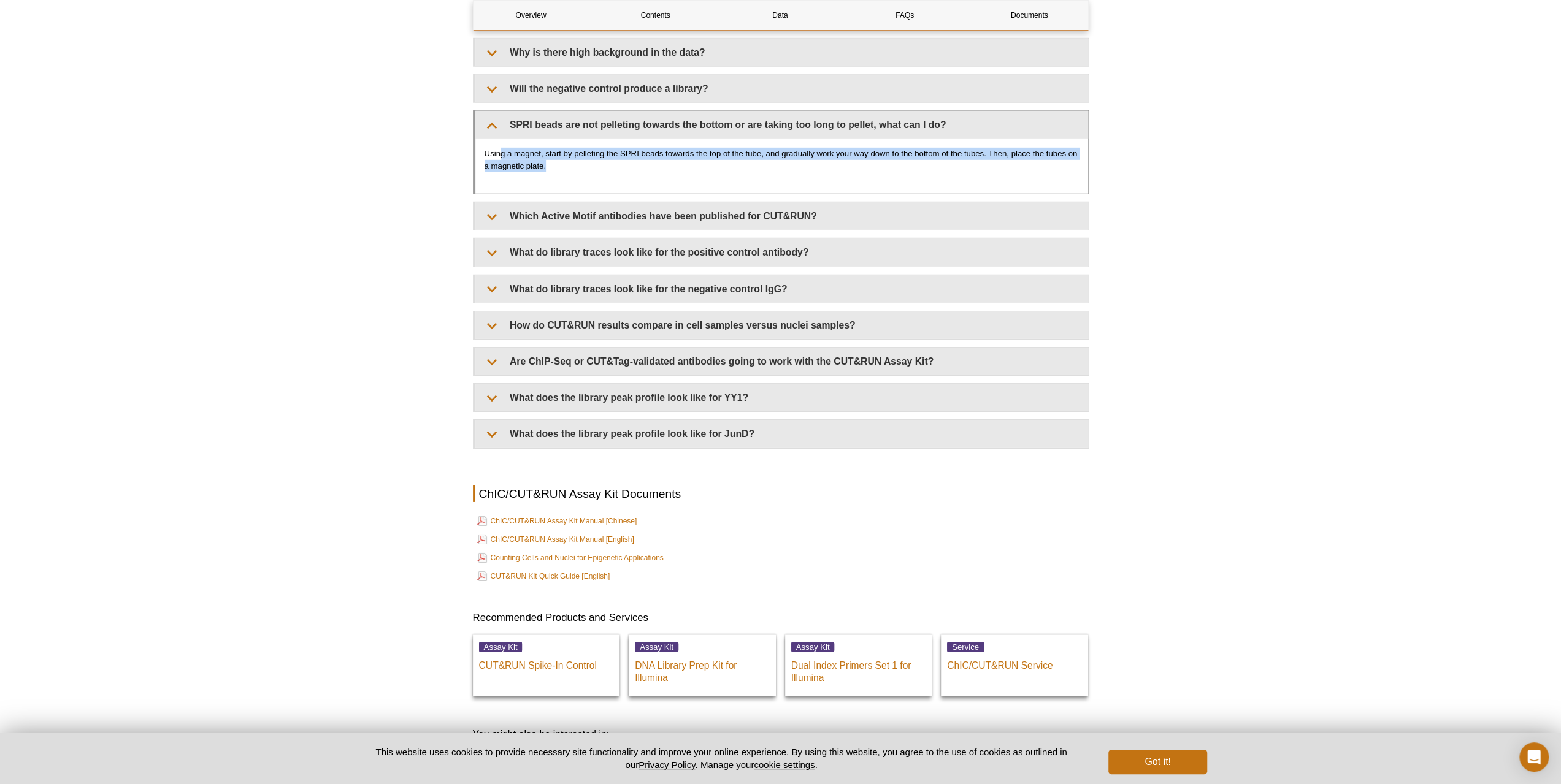
drag, startPoint x: 523, startPoint y: 163, endPoint x: 608, endPoint y: 175, distance: 85.8
click at [608, 172] on p "Using a magnet, start by pelleting the SPRI beads towards the top of the tube, …" at bounding box center [782, 159] width 594 height 24
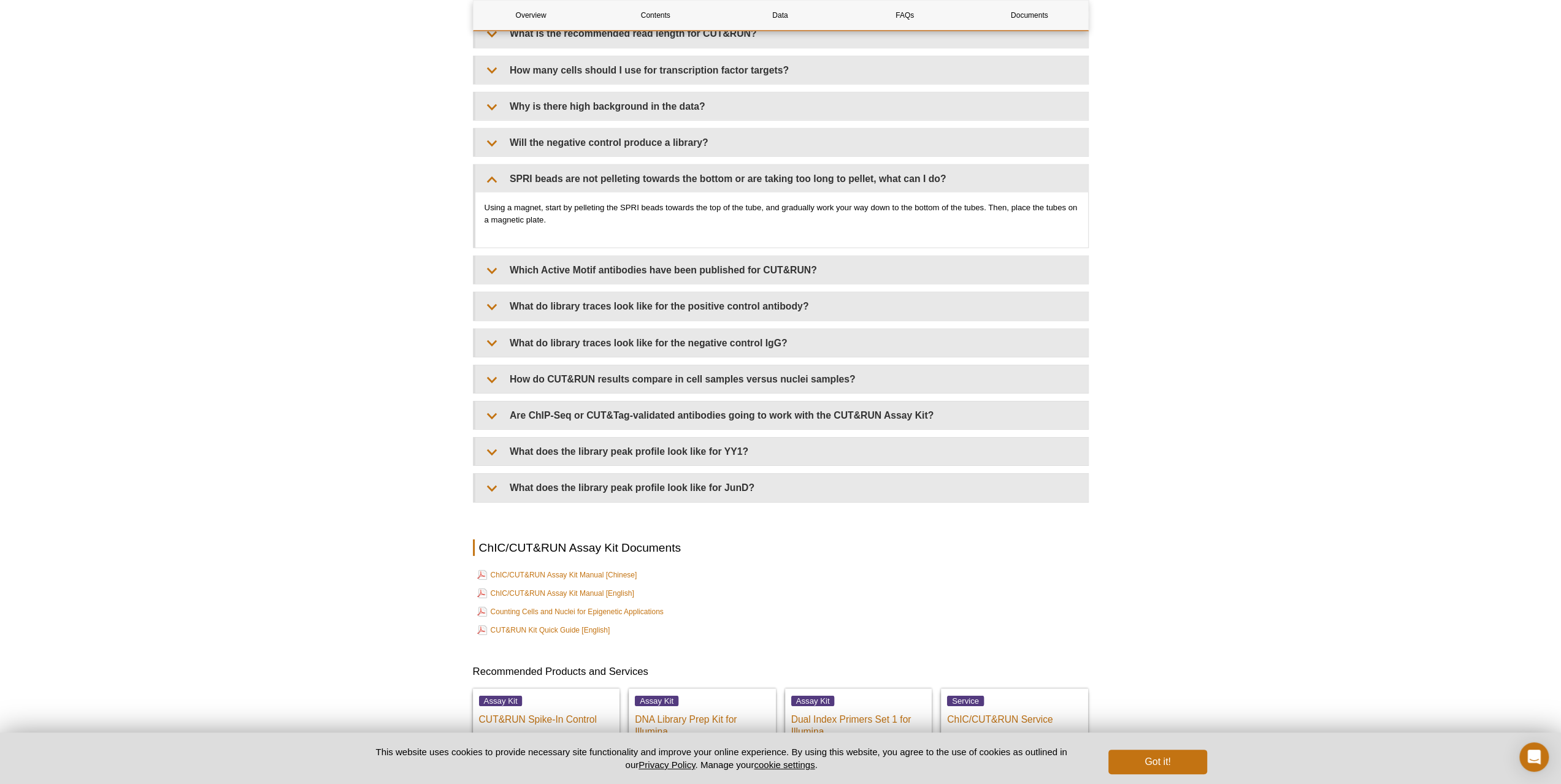
scroll to position [3676, 0]
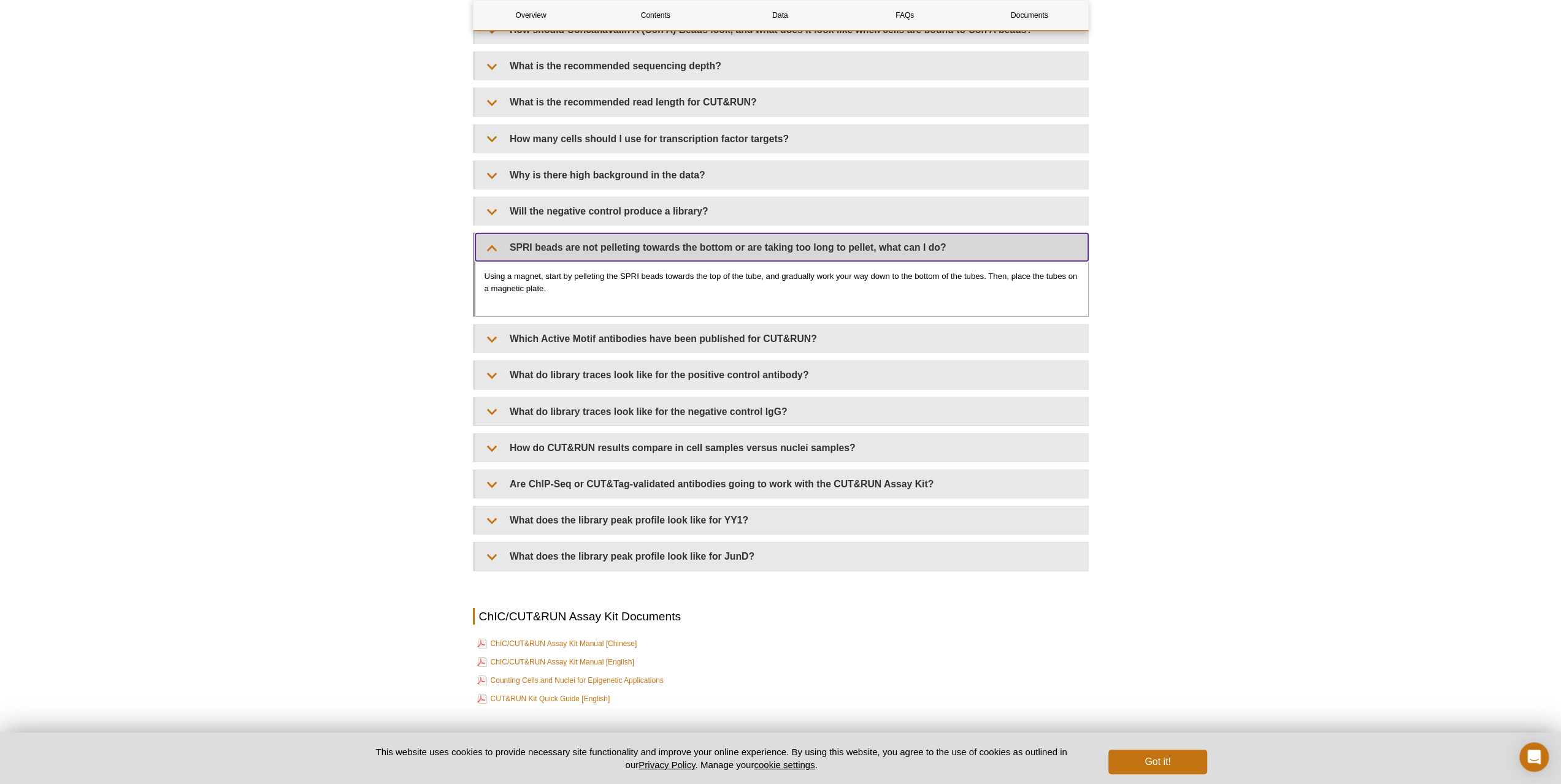
click at [634, 255] on summary "SPRI beads are not pelleting towards the bottom or are taking too long to pelle…" at bounding box center [782, 247] width 613 height 27
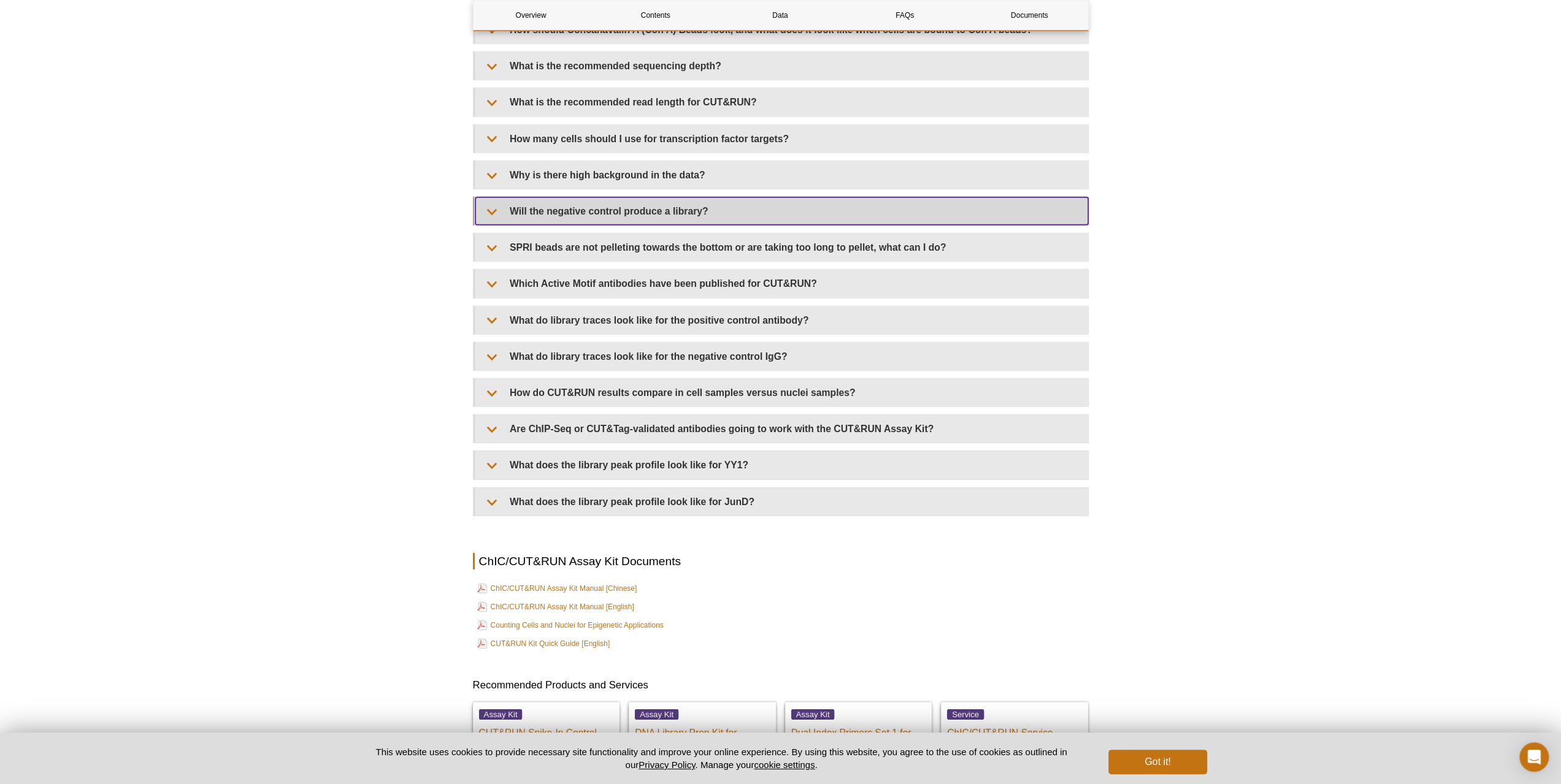
click at [641, 219] on summary "Will the negative control produce a library?" at bounding box center [782, 211] width 613 height 27
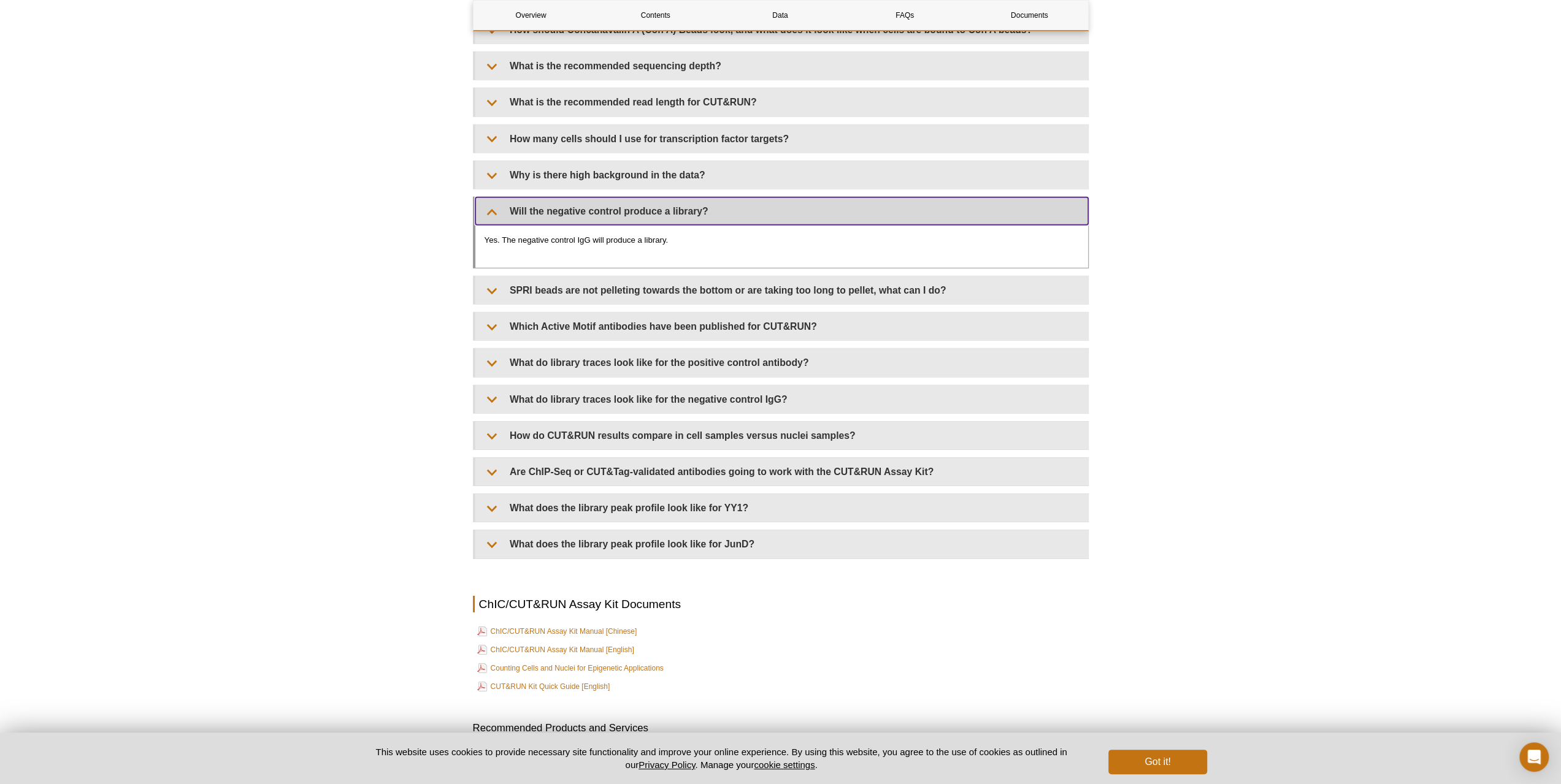
click at [641, 219] on summary "Will the negative control produce a library?" at bounding box center [782, 211] width 613 height 27
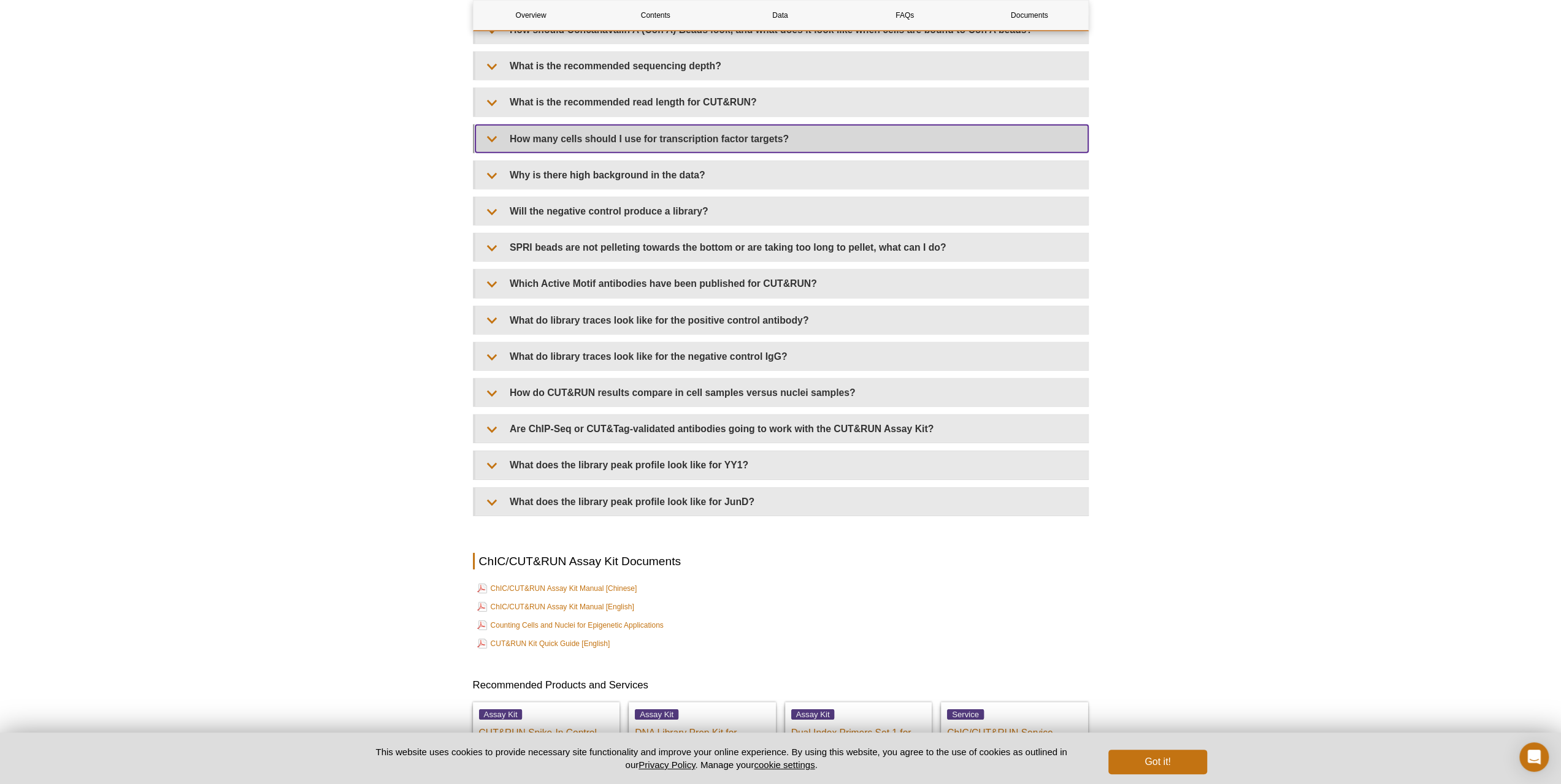
click at [647, 145] on summary "How many cells should I use for transcription factor targets?" at bounding box center [782, 138] width 613 height 27
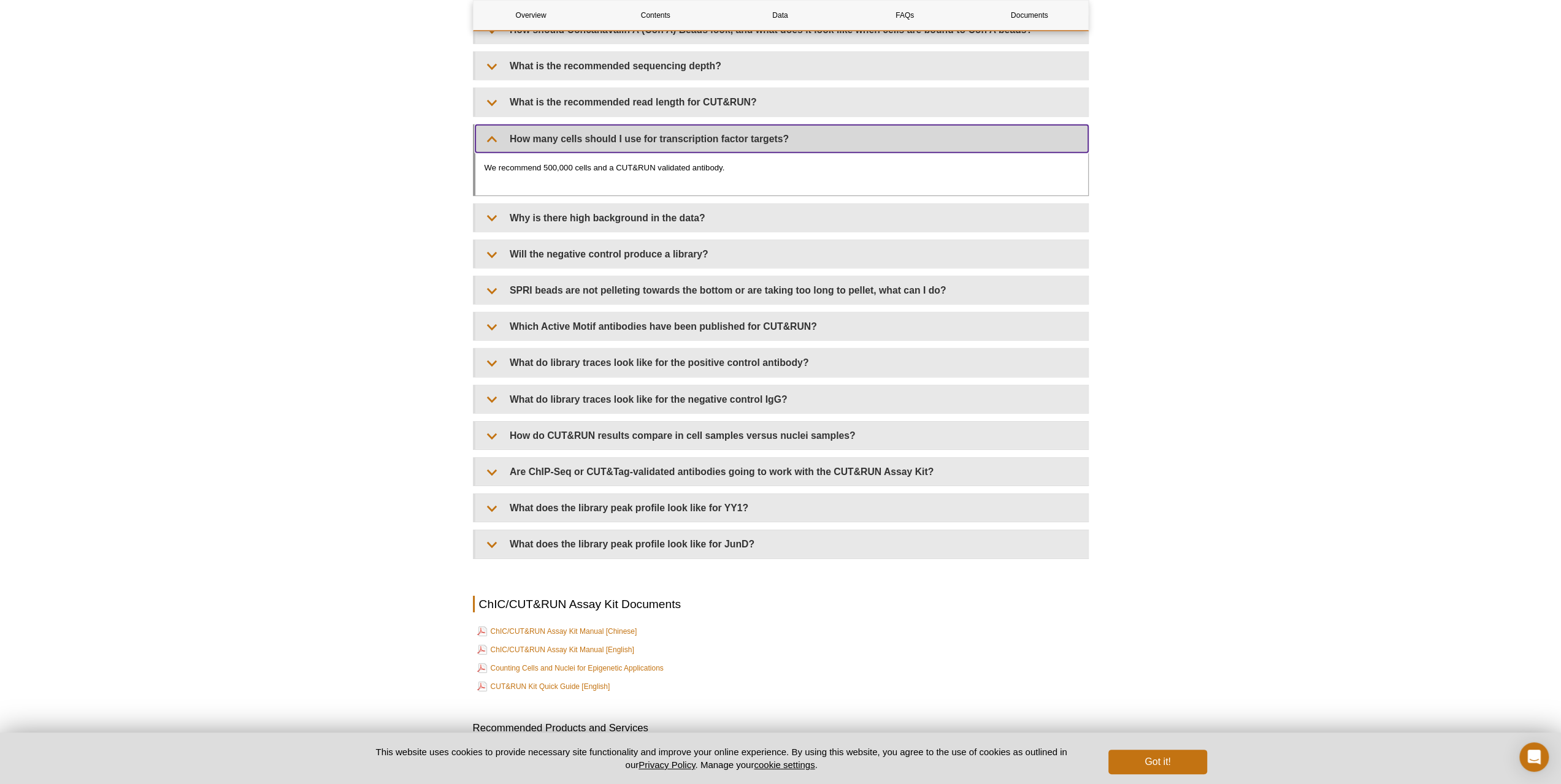
click at [647, 145] on summary "How many cells should I use for transcription factor targets?" at bounding box center [782, 138] width 613 height 27
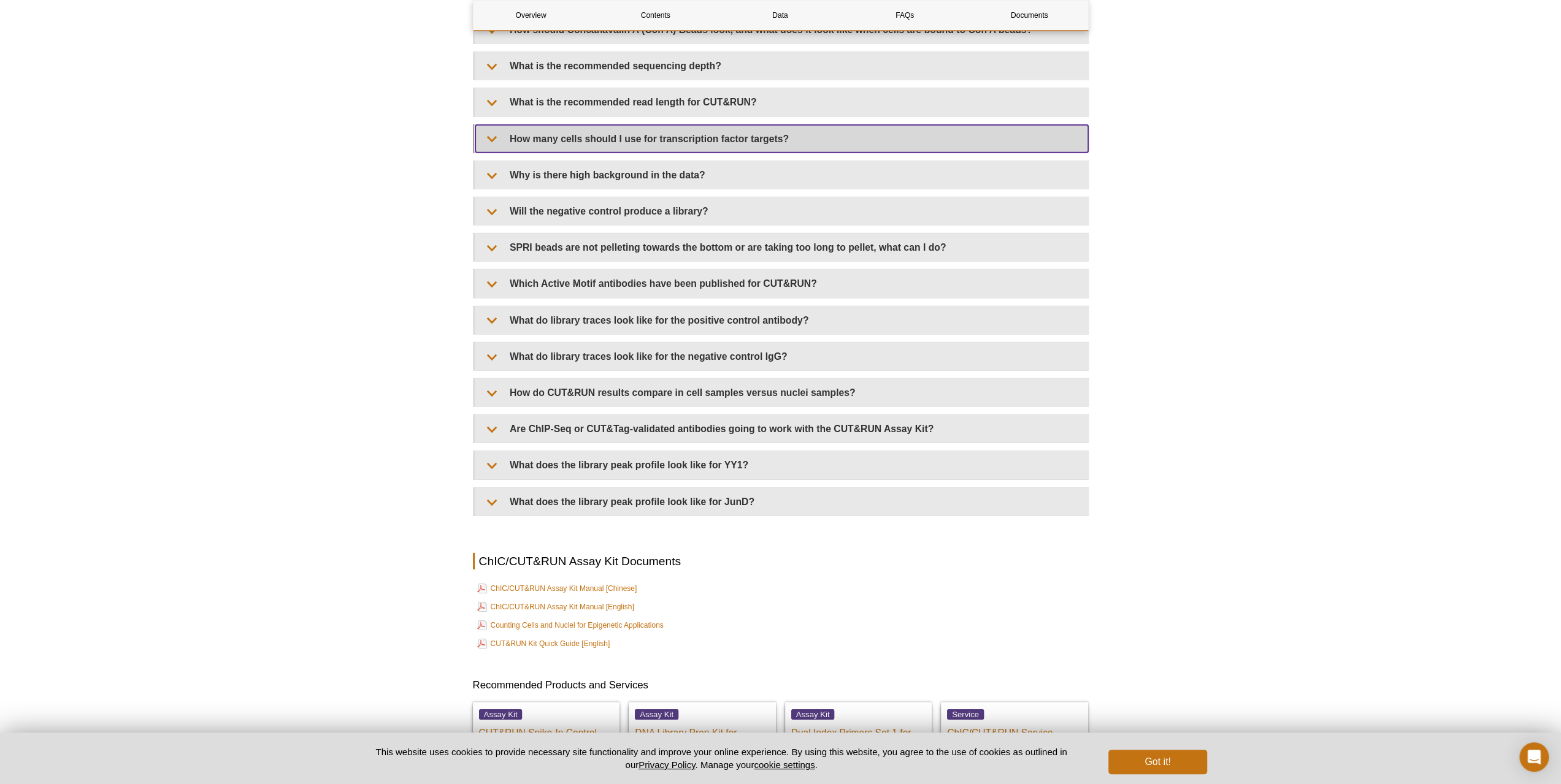
click at [644, 139] on summary "How many cells should I use for transcription factor targets?" at bounding box center [782, 138] width 613 height 27
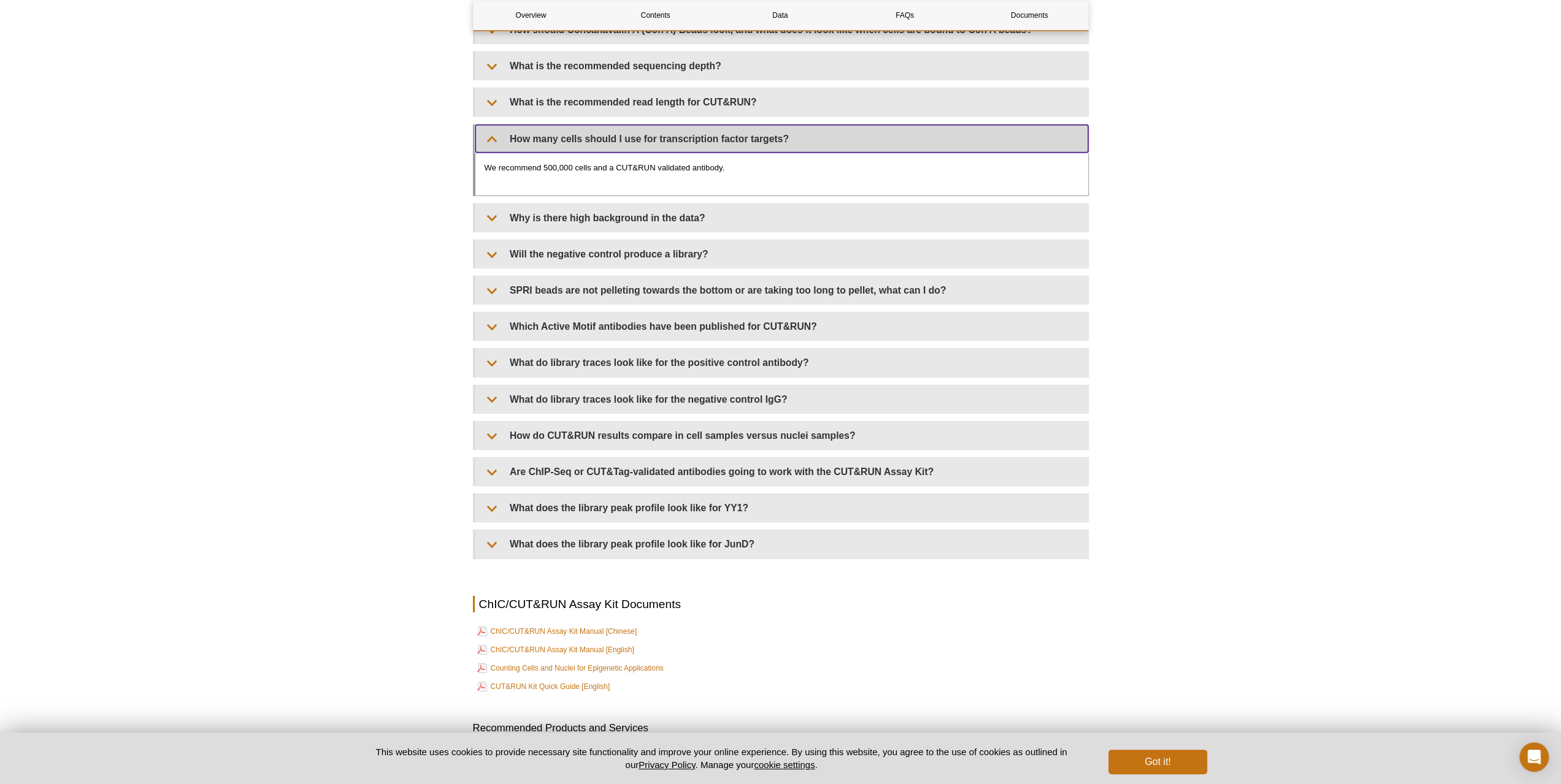
click at [643, 142] on summary "How many cells should I use for transcription factor targets?" at bounding box center [782, 138] width 613 height 27
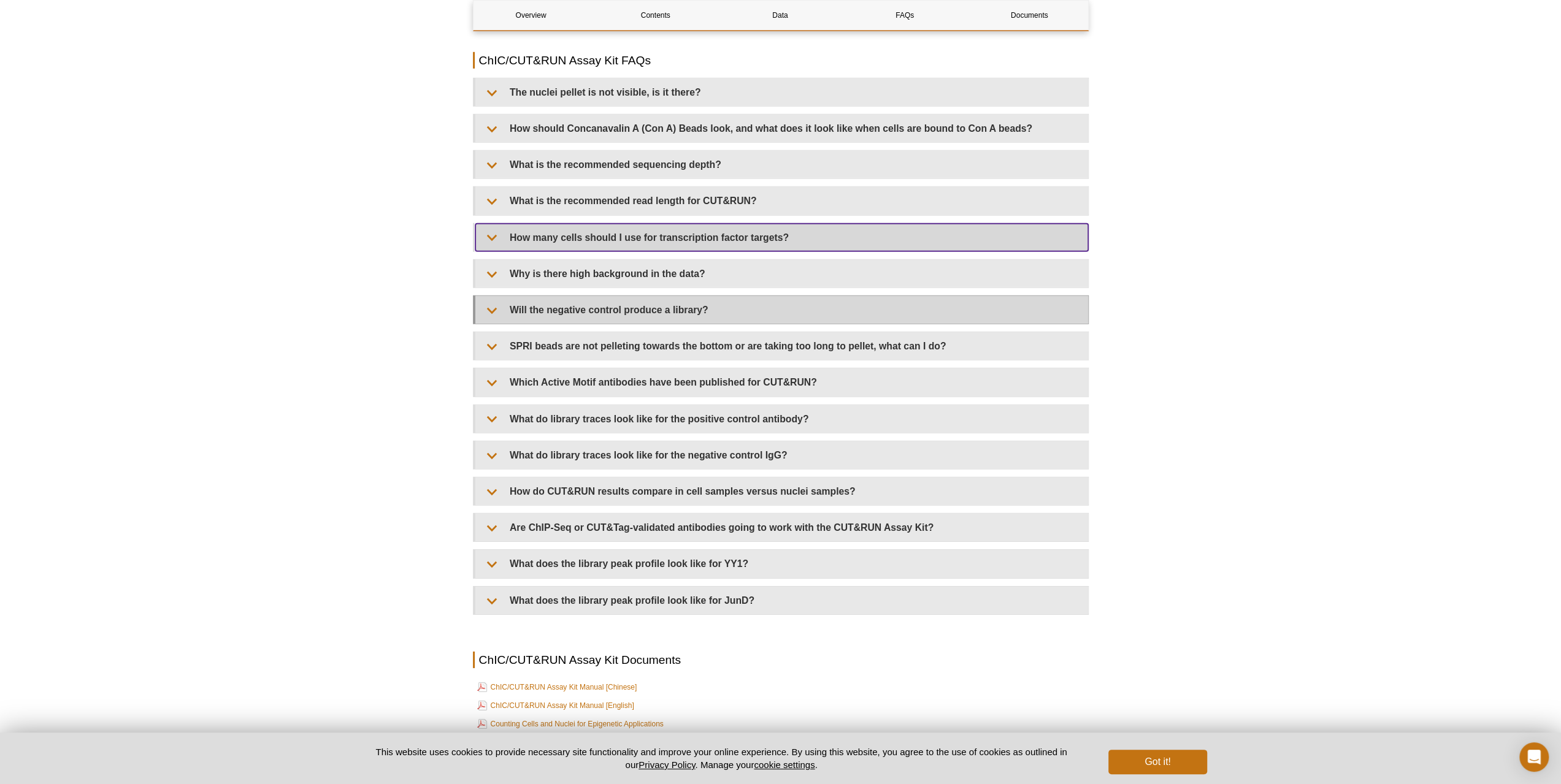
scroll to position [3553, 0]
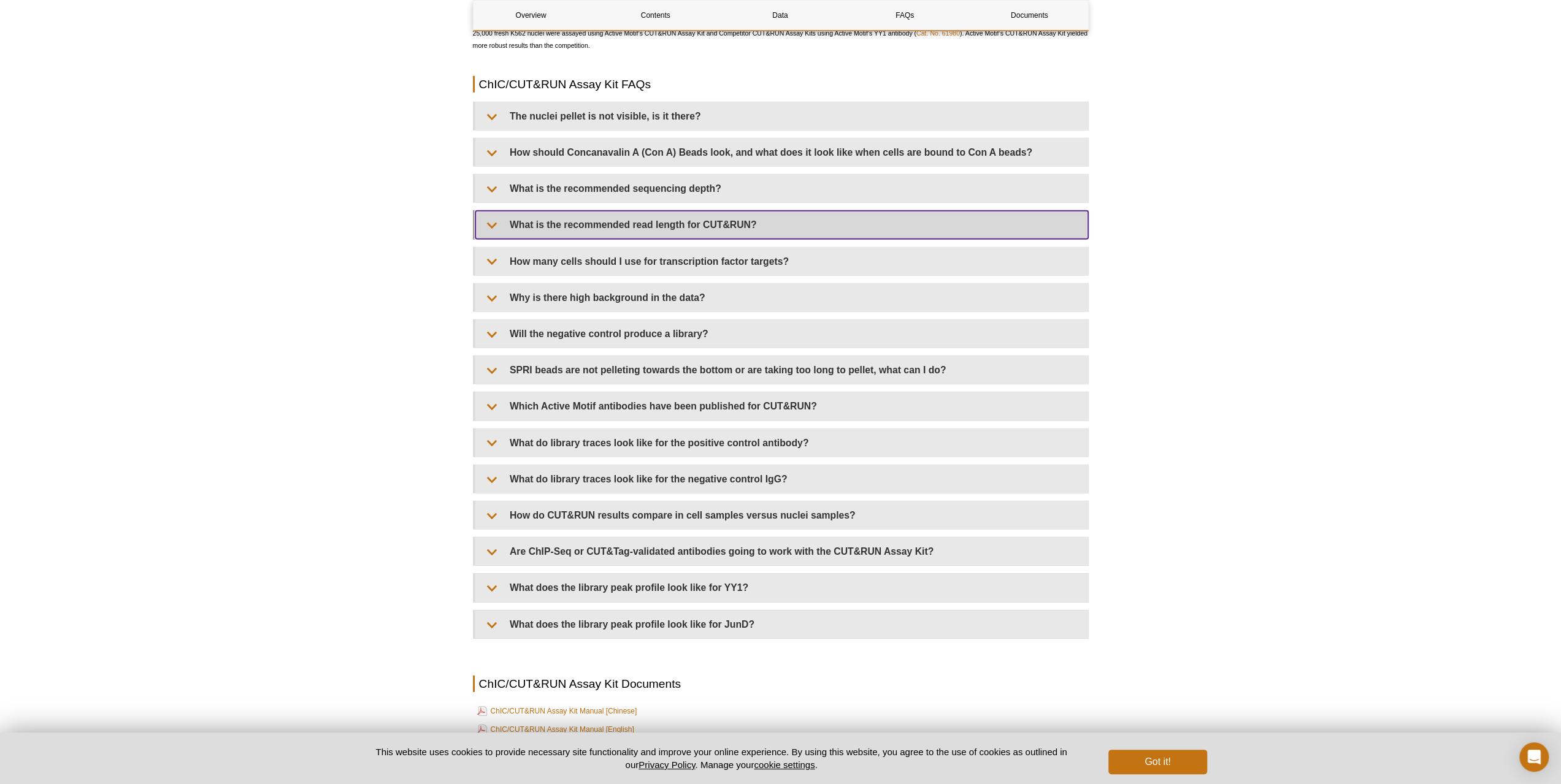
click at [653, 232] on summary "What is the recommended read length for CUT&RUN?" at bounding box center [782, 224] width 613 height 27
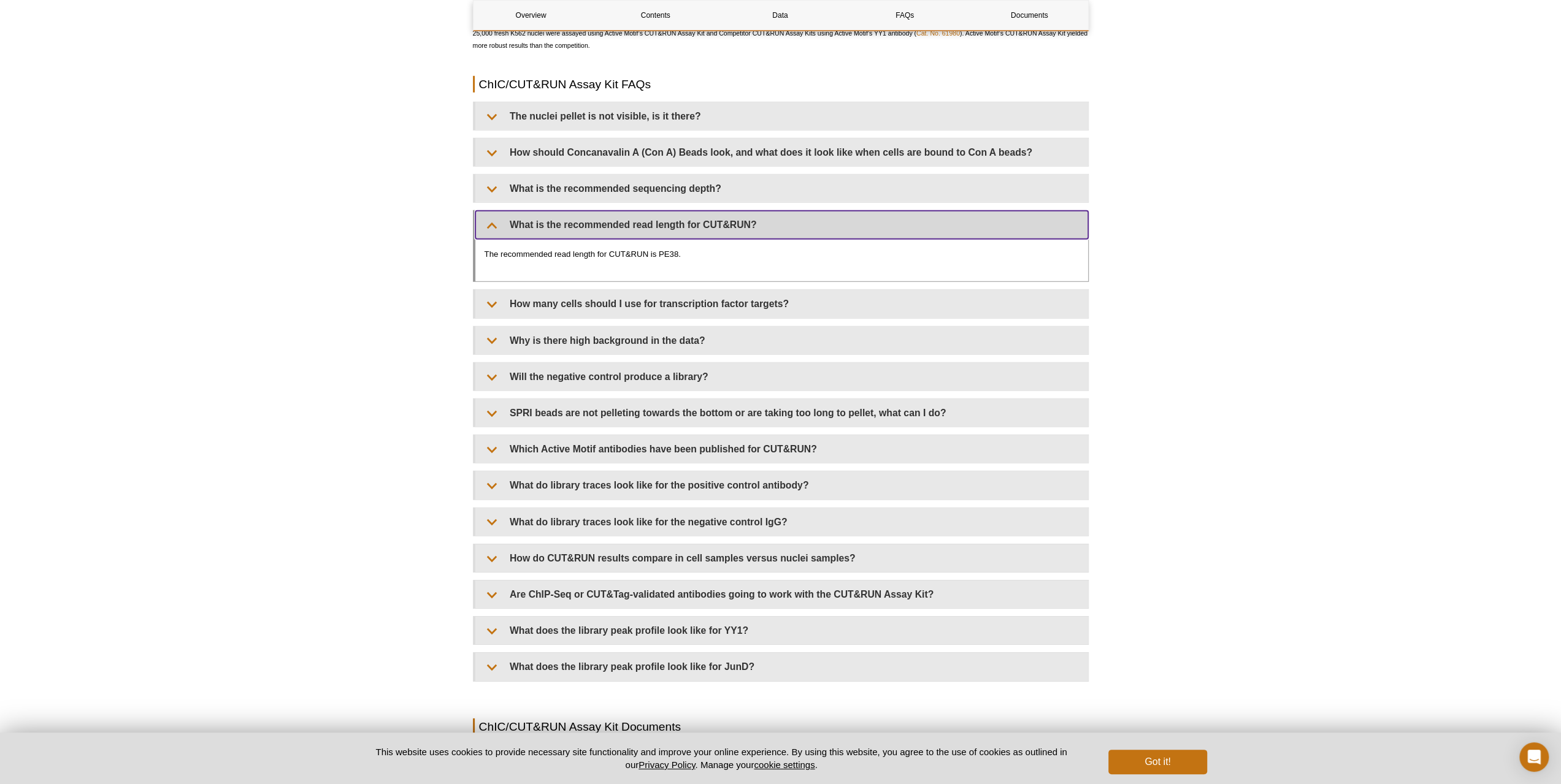
click at [653, 232] on summary "What is the recommended read length for CUT&RUN?" at bounding box center [782, 224] width 613 height 27
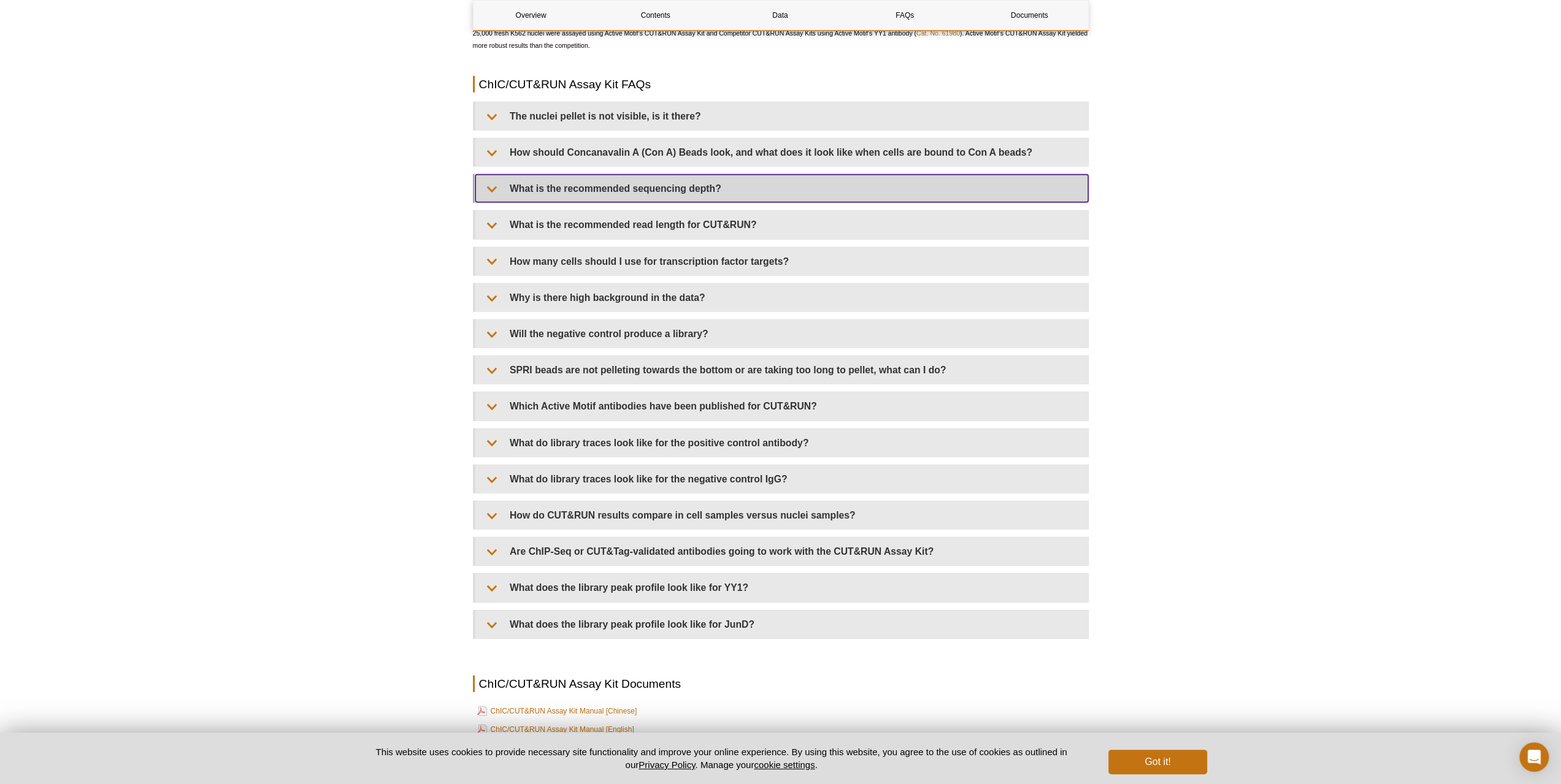
click at [653, 198] on summary "What is the recommended sequencing depth?" at bounding box center [782, 188] width 613 height 27
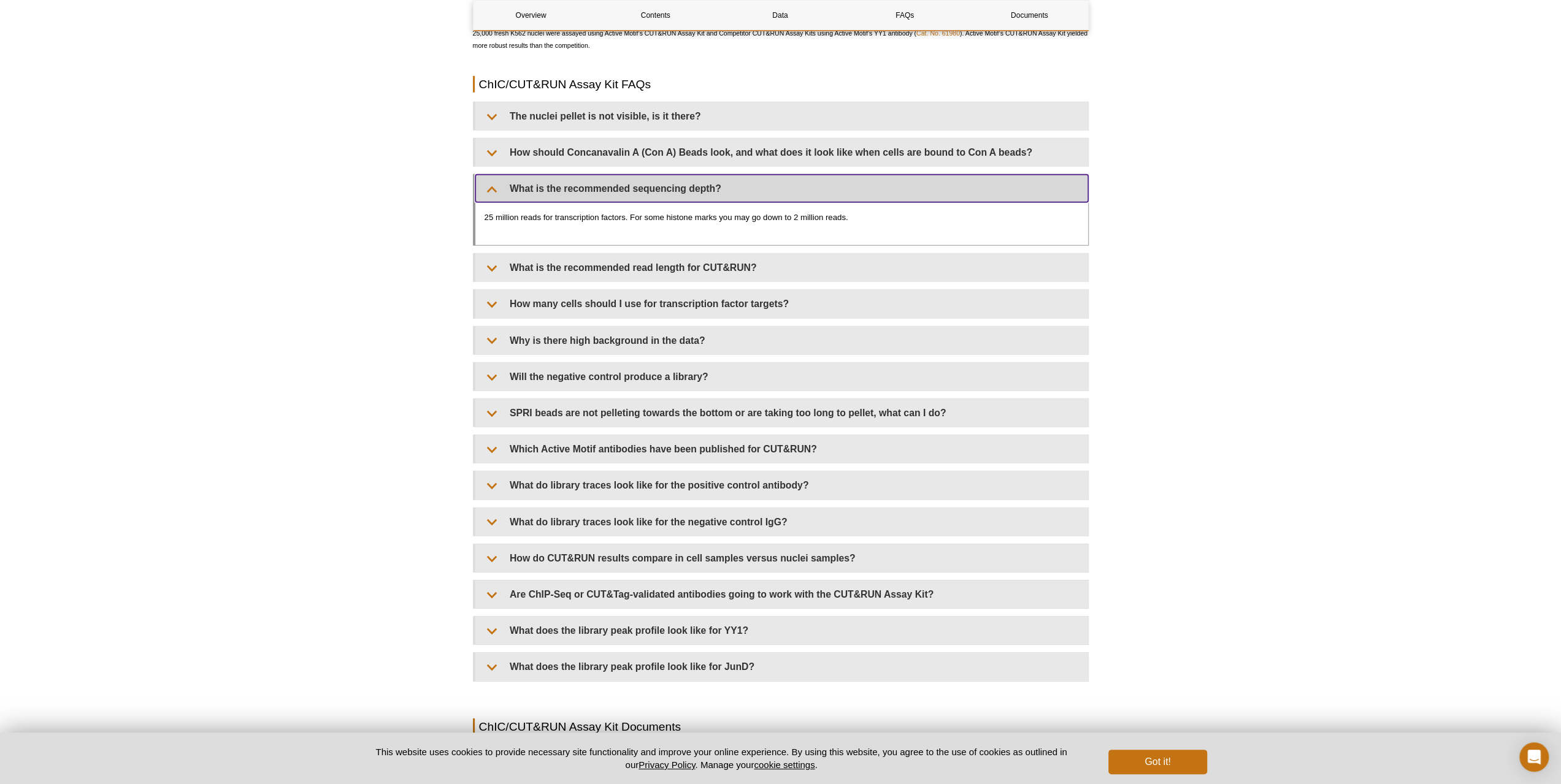
click at [653, 198] on summary "What is the recommended sequencing depth?" at bounding box center [782, 188] width 613 height 27
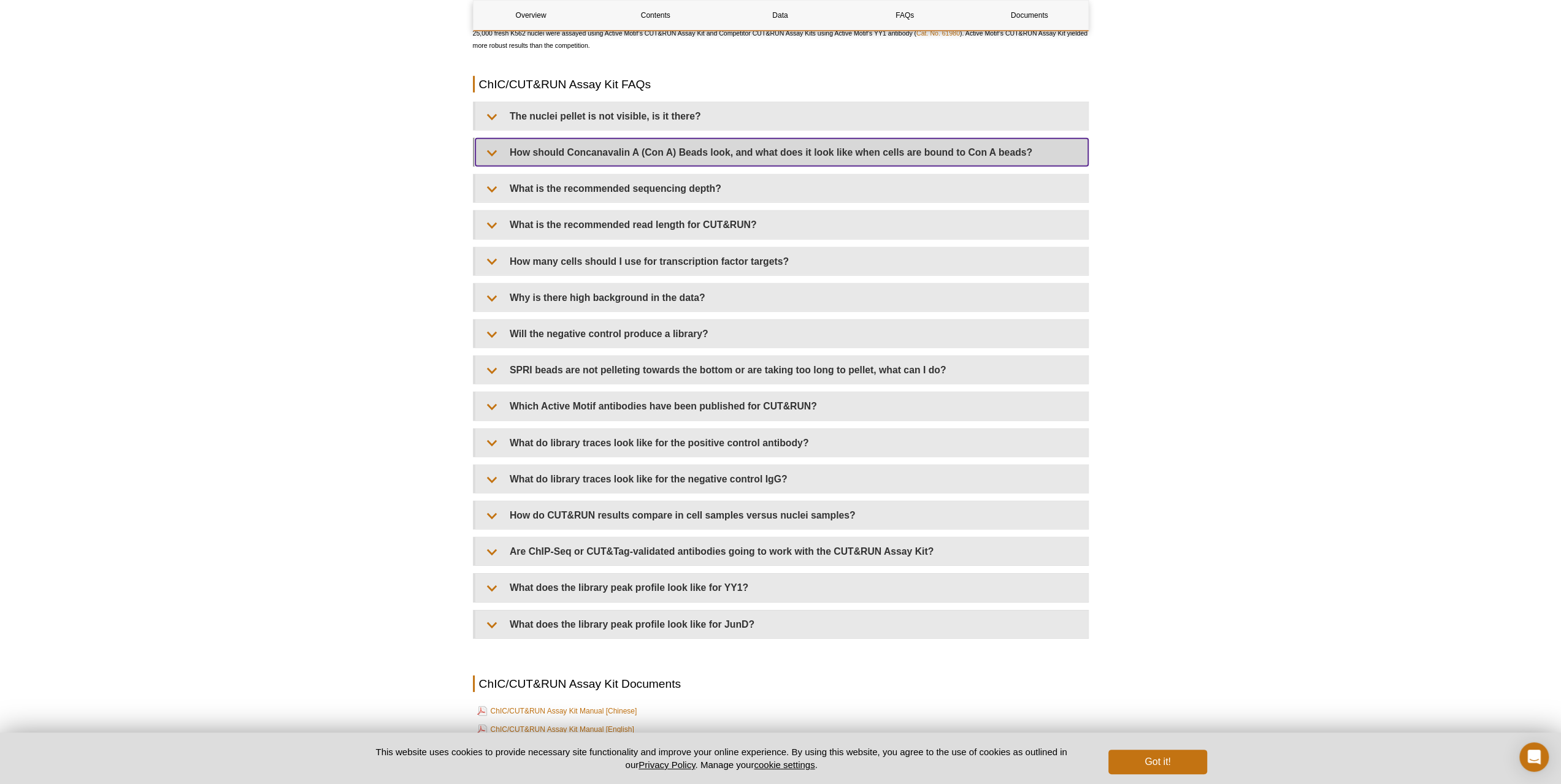
click at [656, 165] on summary "How should Concanavalin A (Con A) Beads look, and what does it look like when c…" at bounding box center [782, 152] width 613 height 27
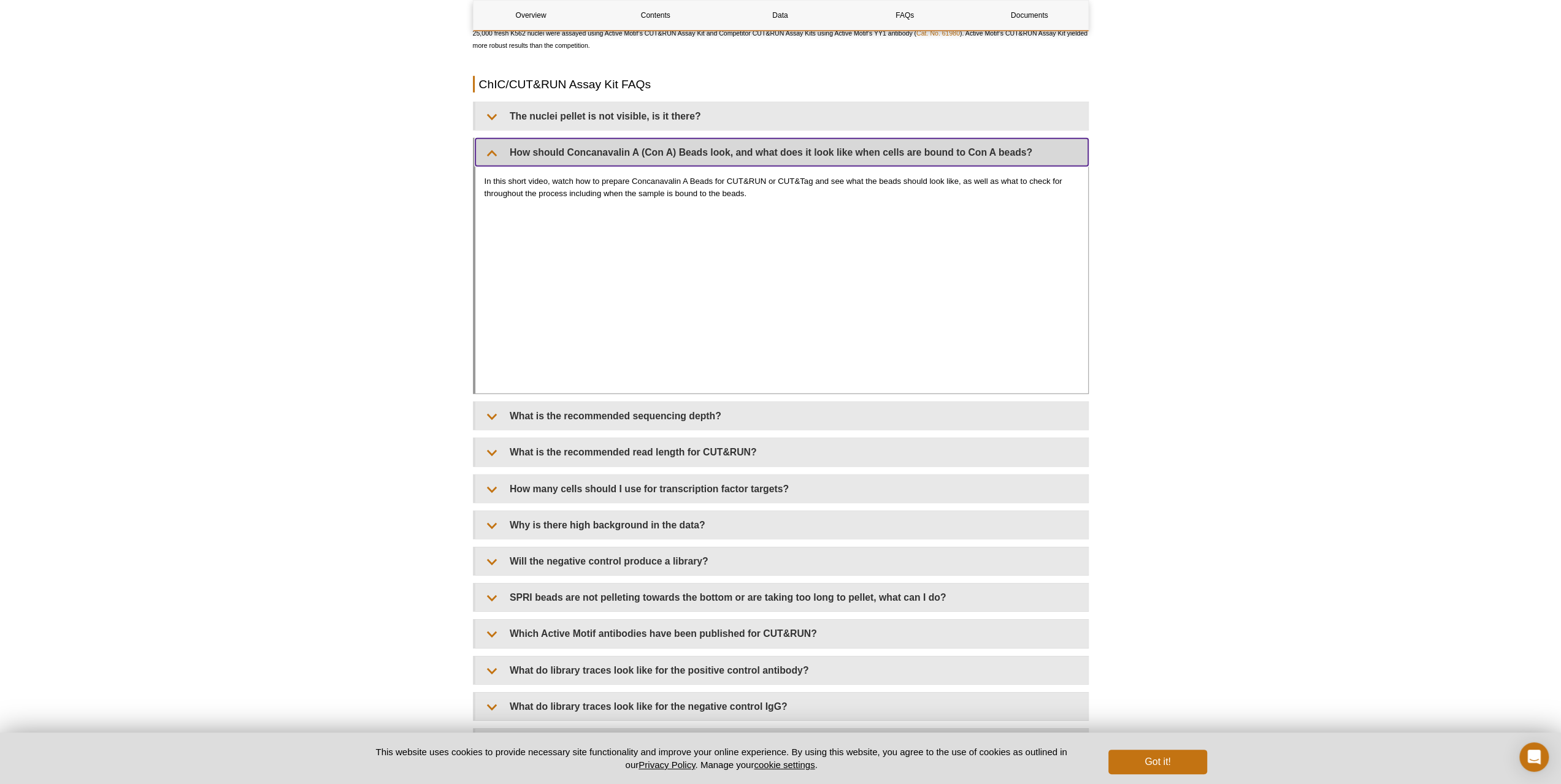
click at [656, 165] on summary "How should Concanavalin A (Con A) Beads look, and what does it look like when c…" at bounding box center [782, 152] width 613 height 27
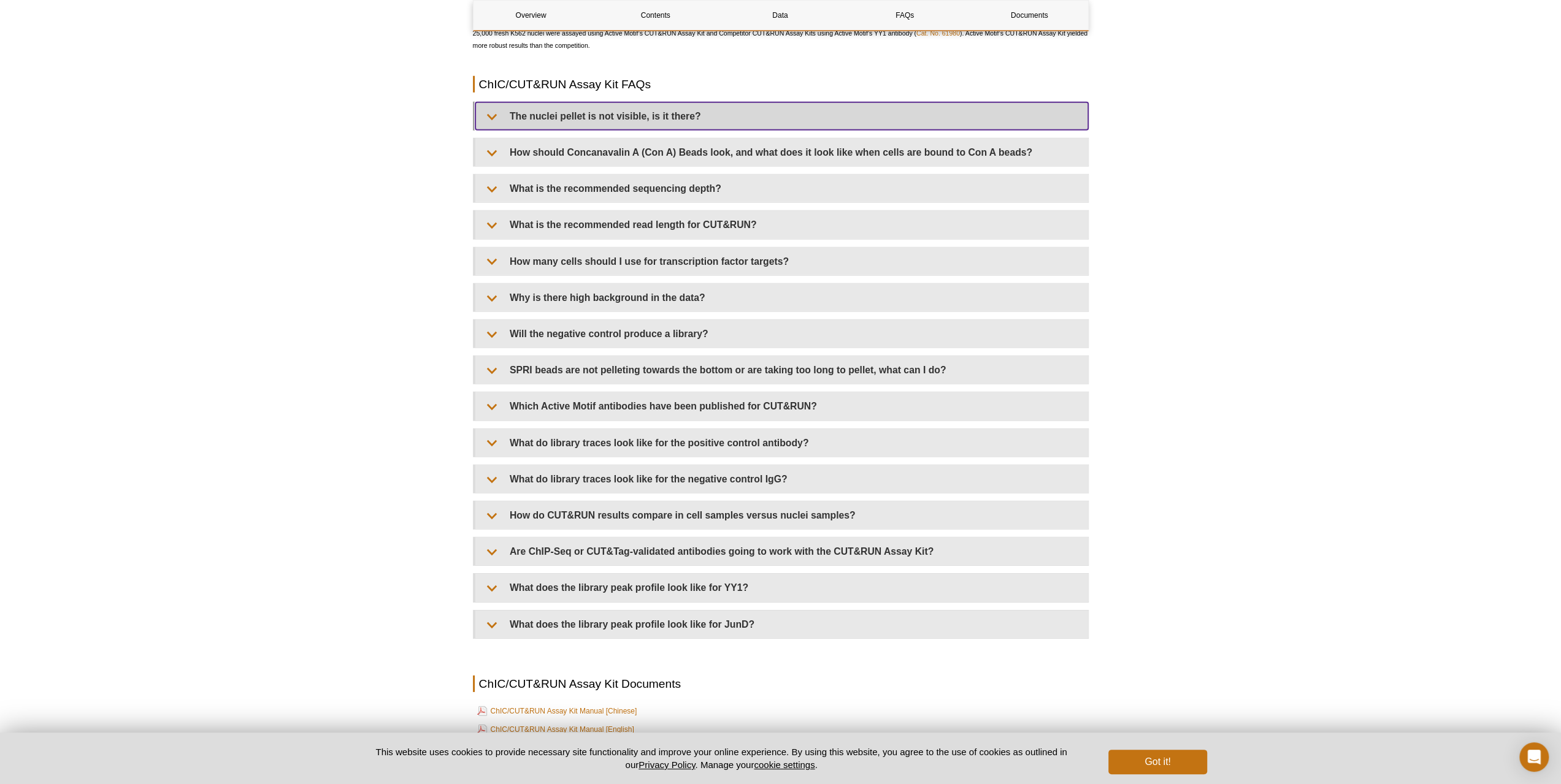
click at [664, 128] on summary "The nuclei pellet is not visible, is it there?" at bounding box center [782, 116] width 613 height 27
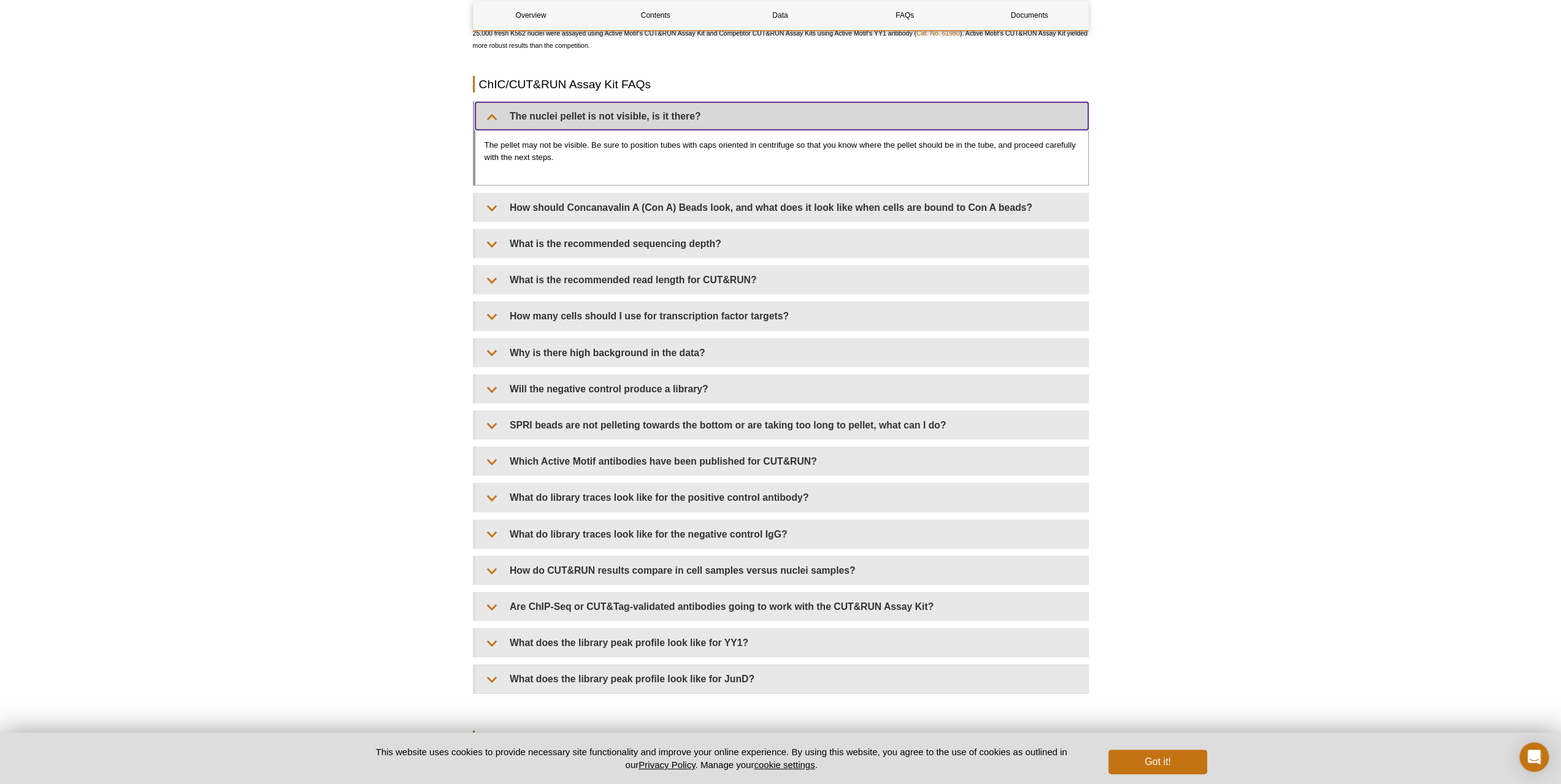
click at [664, 128] on summary "The nuclei pellet is not visible, is it there?" at bounding box center [782, 116] width 613 height 27
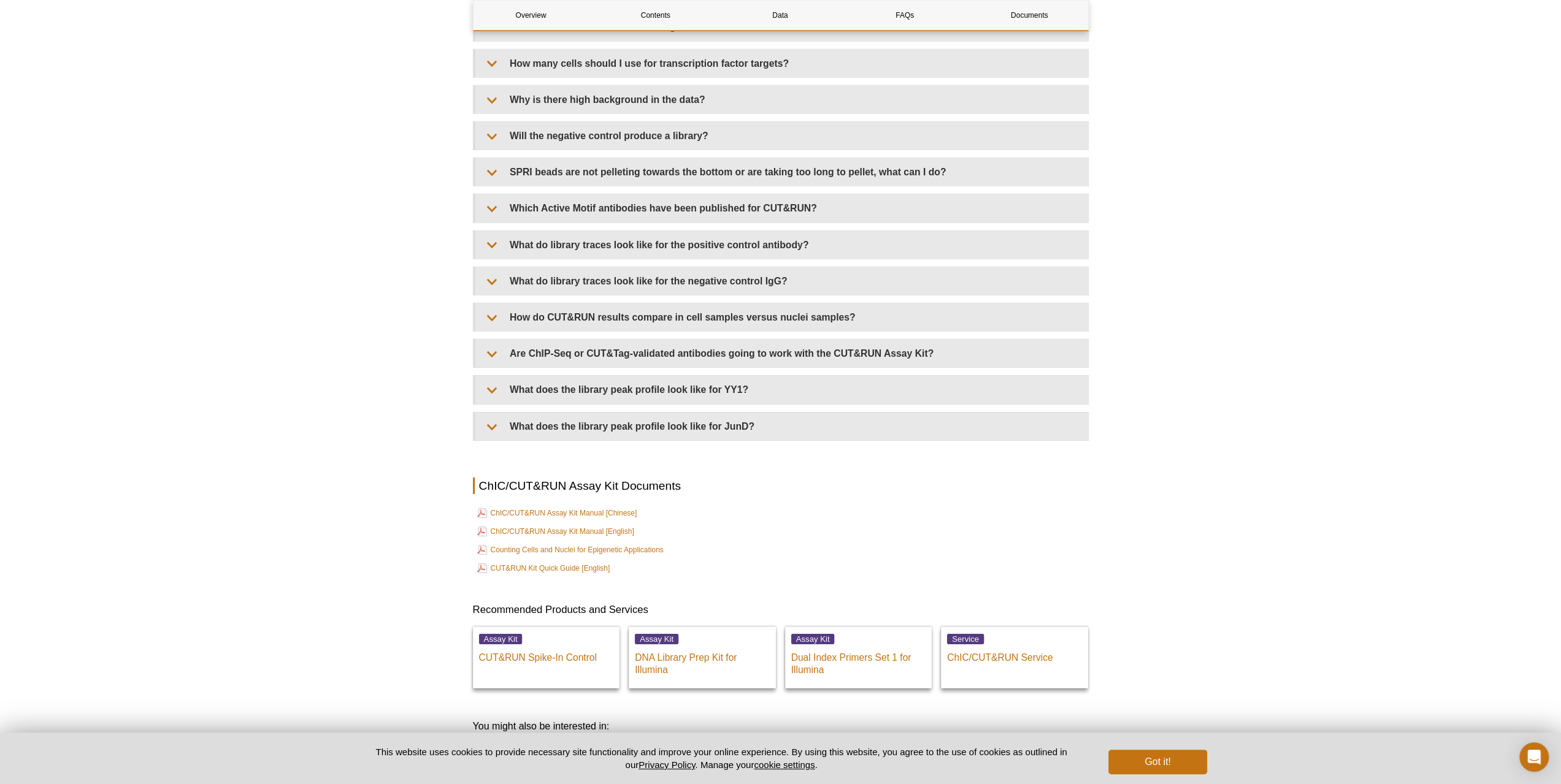
scroll to position [3983, 0]
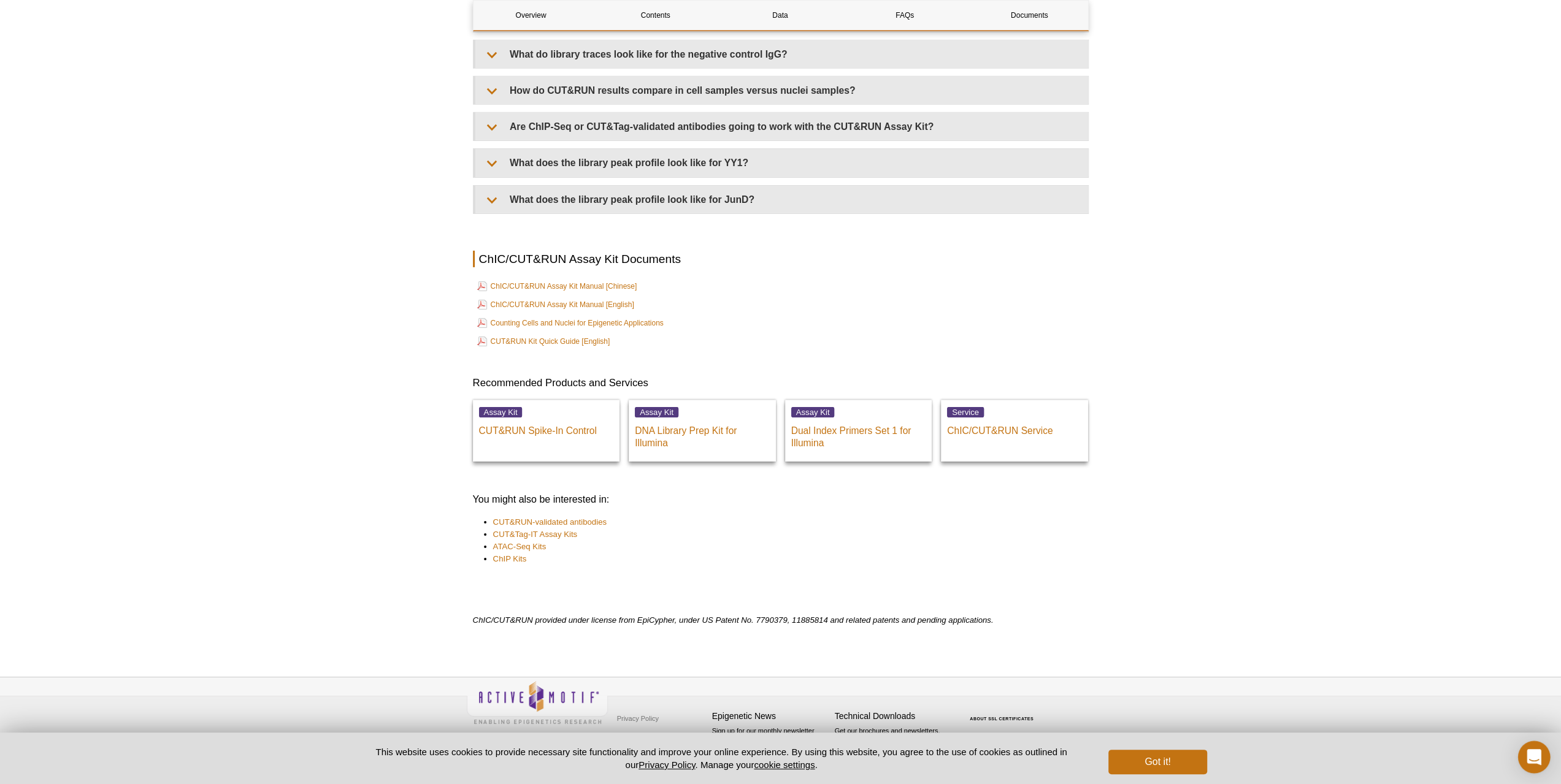
click at [1532, 759] on icon "Open Intercom Messenger" at bounding box center [1534, 757] width 14 height 16
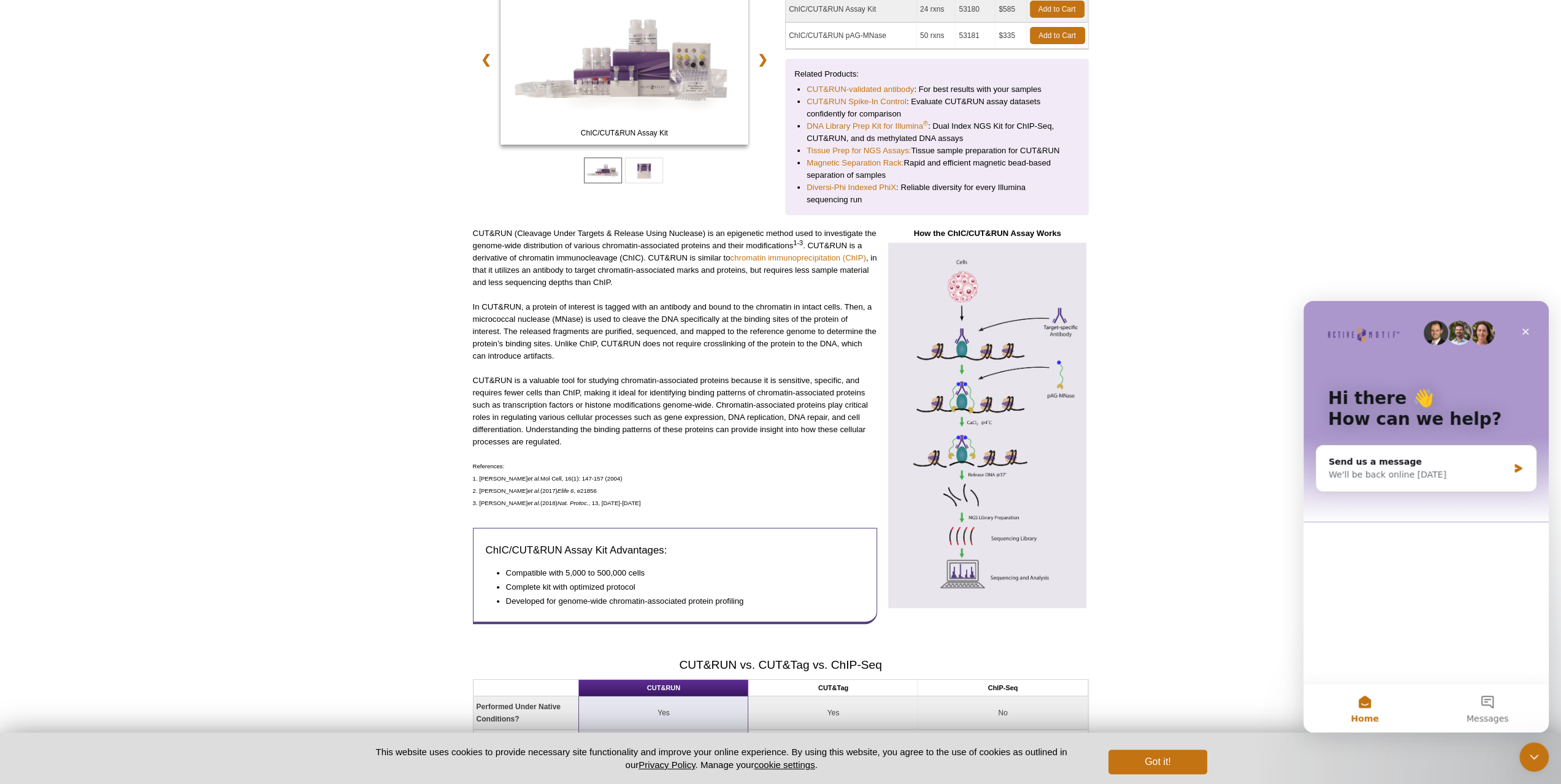
scroll to position [0, 0]
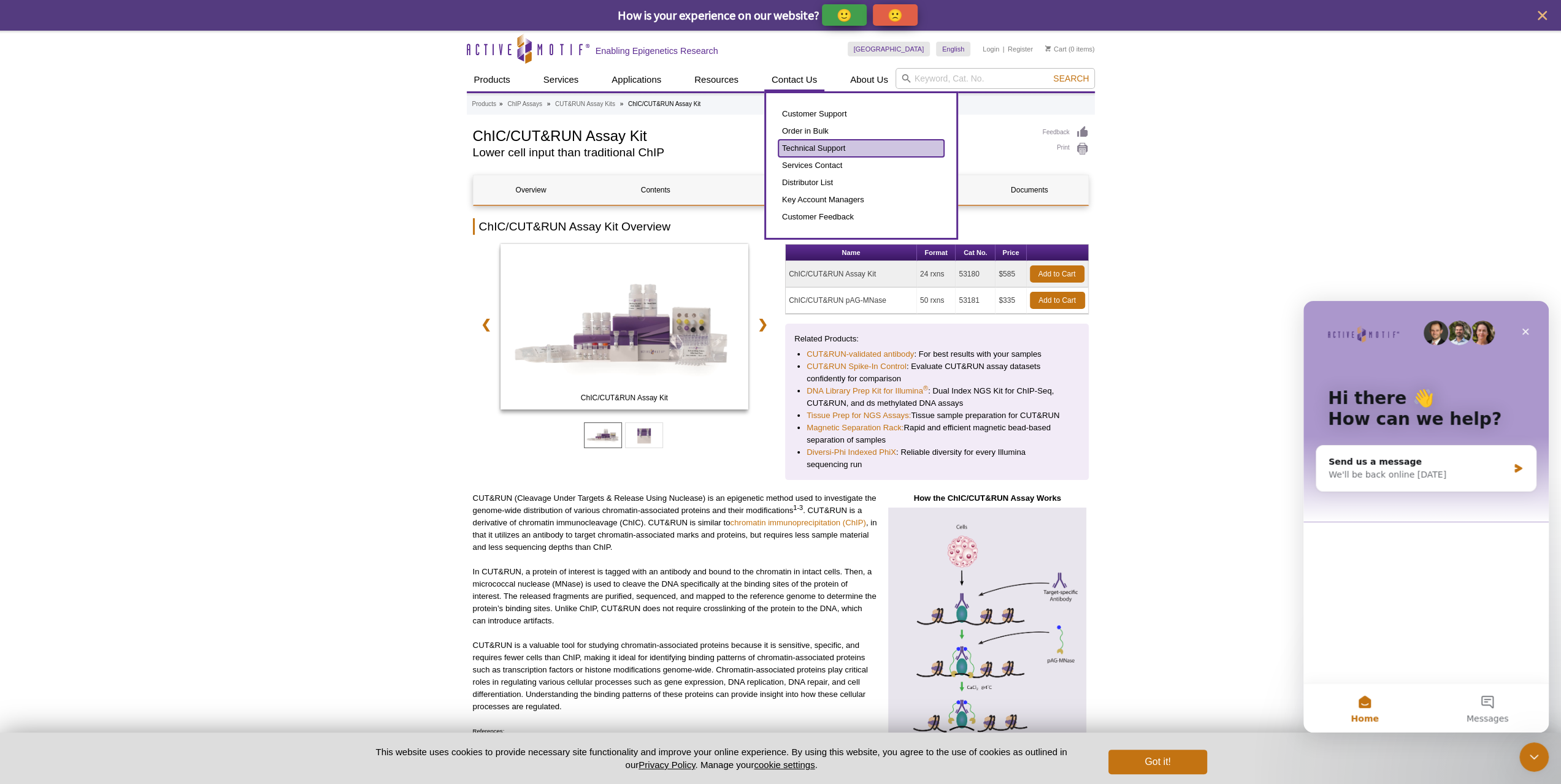
click at [816, 146] on link "Technical Support" at bounding box center [861, 149] width 166 height 17
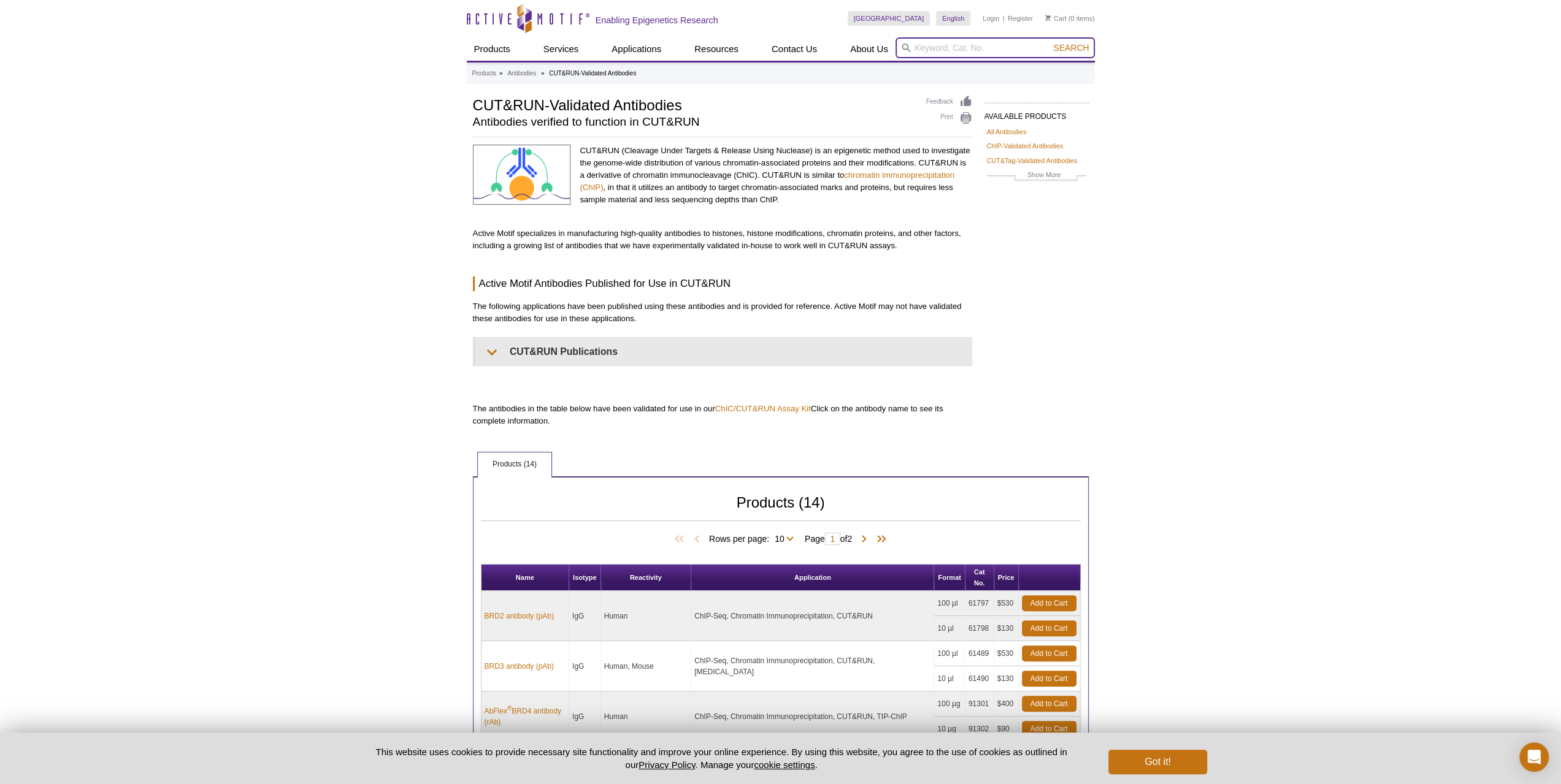
click at [955, 51] on input "search" at bounding box center [995, 48] width 199 height 21
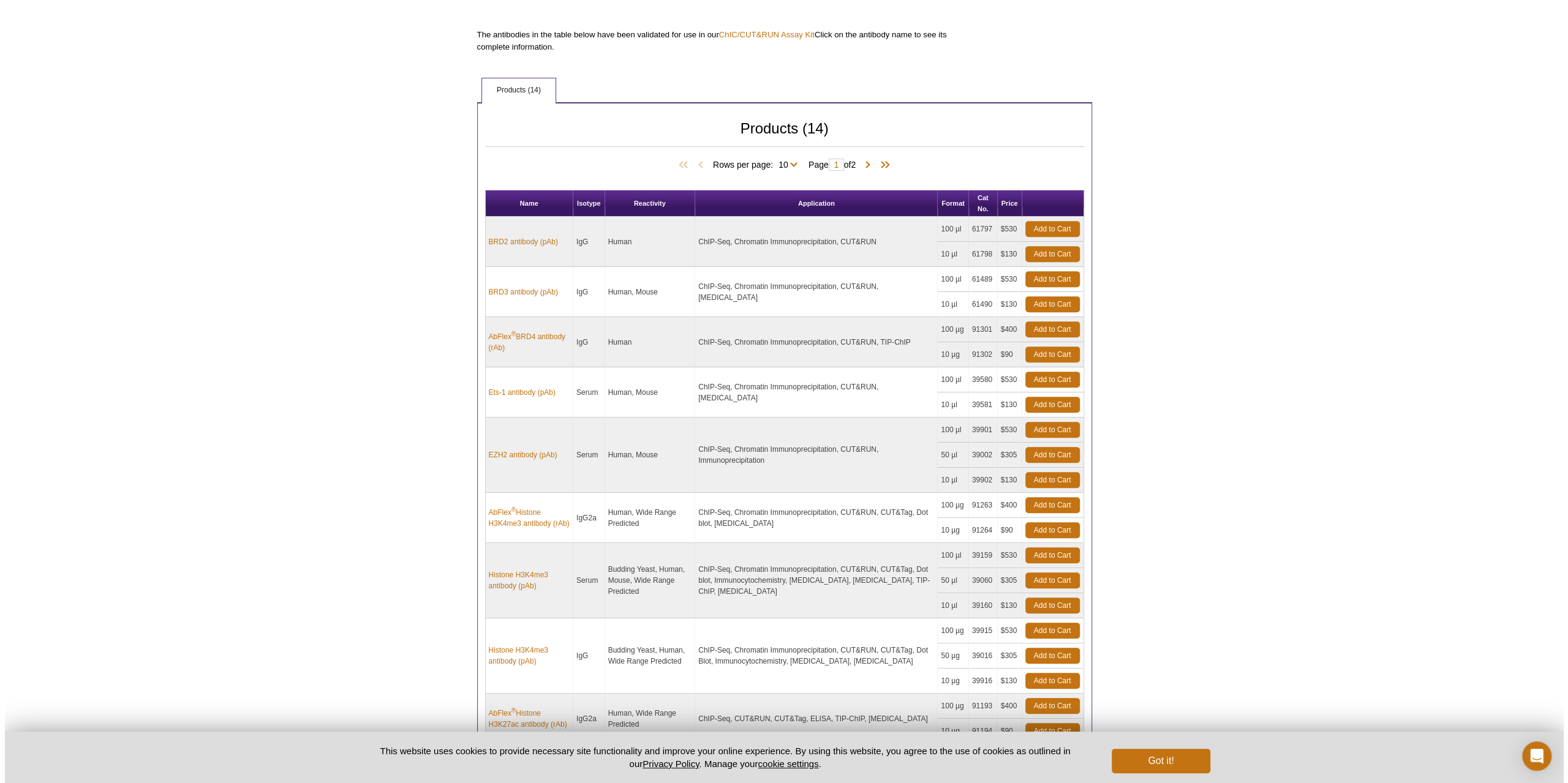
scroll to position [612, 0]
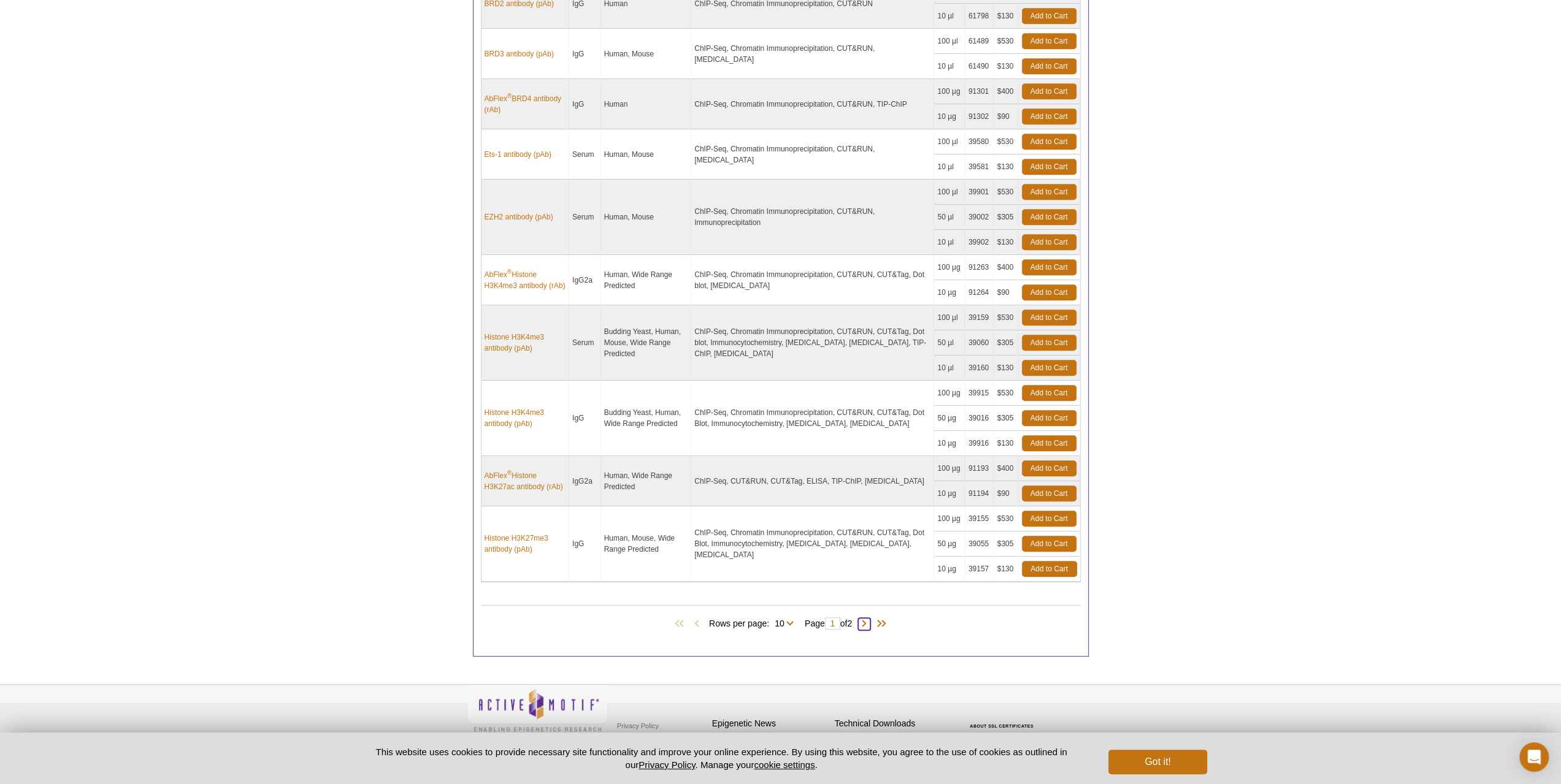
click at [870, 618] on span at bounding box center [864, 625] width 13 height 13
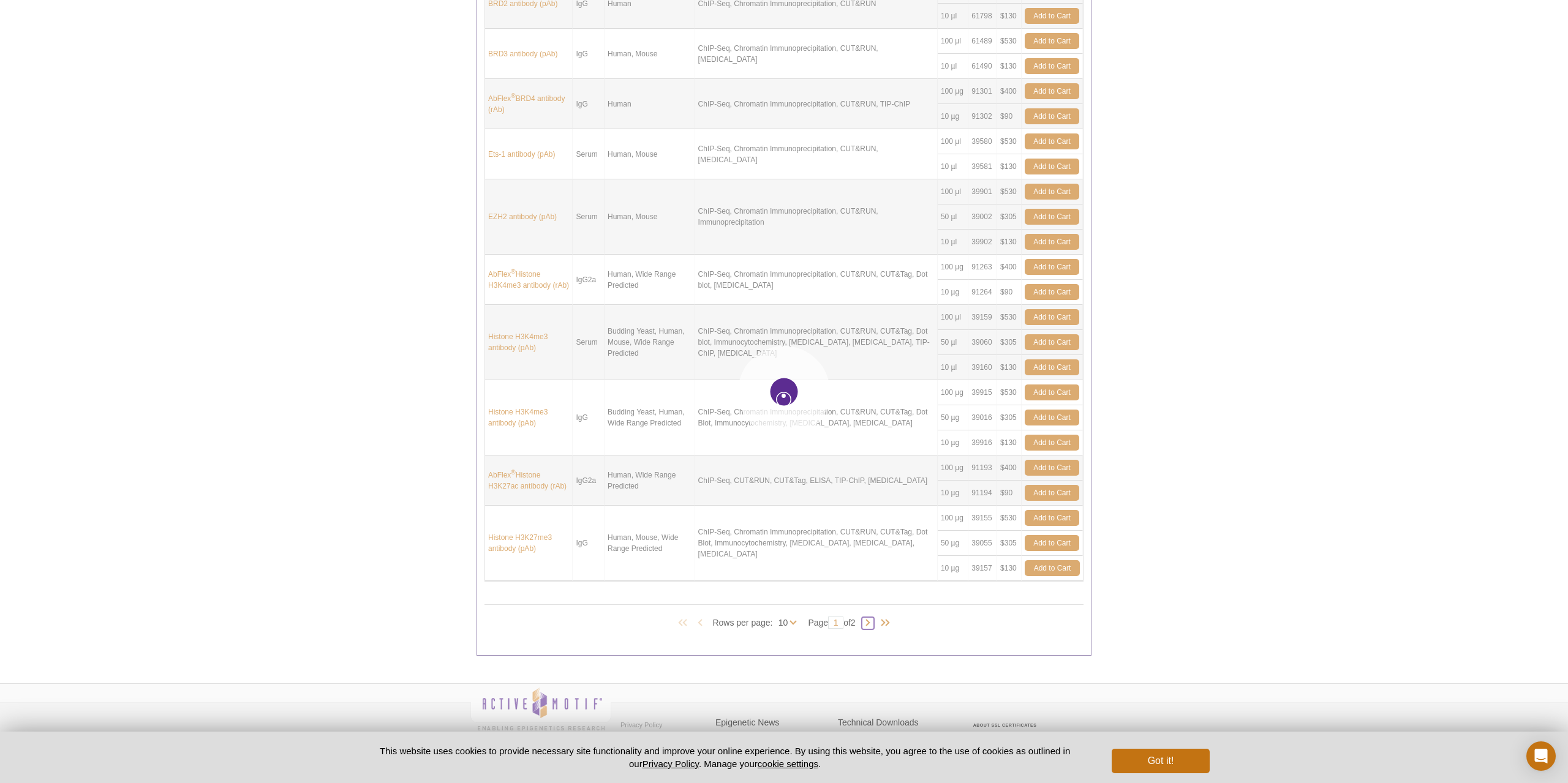
type input "2"
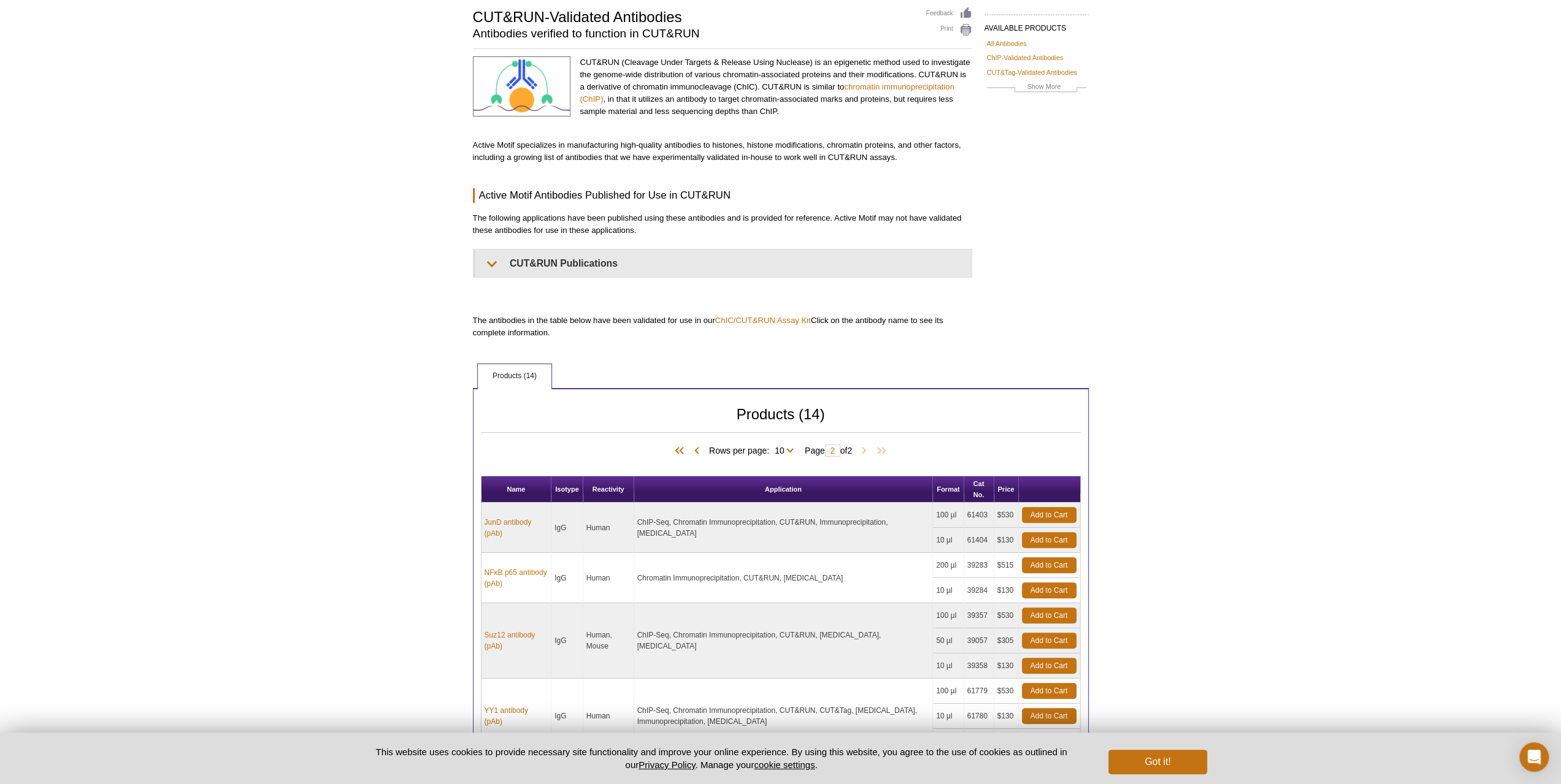
scroll to position [0, 0]
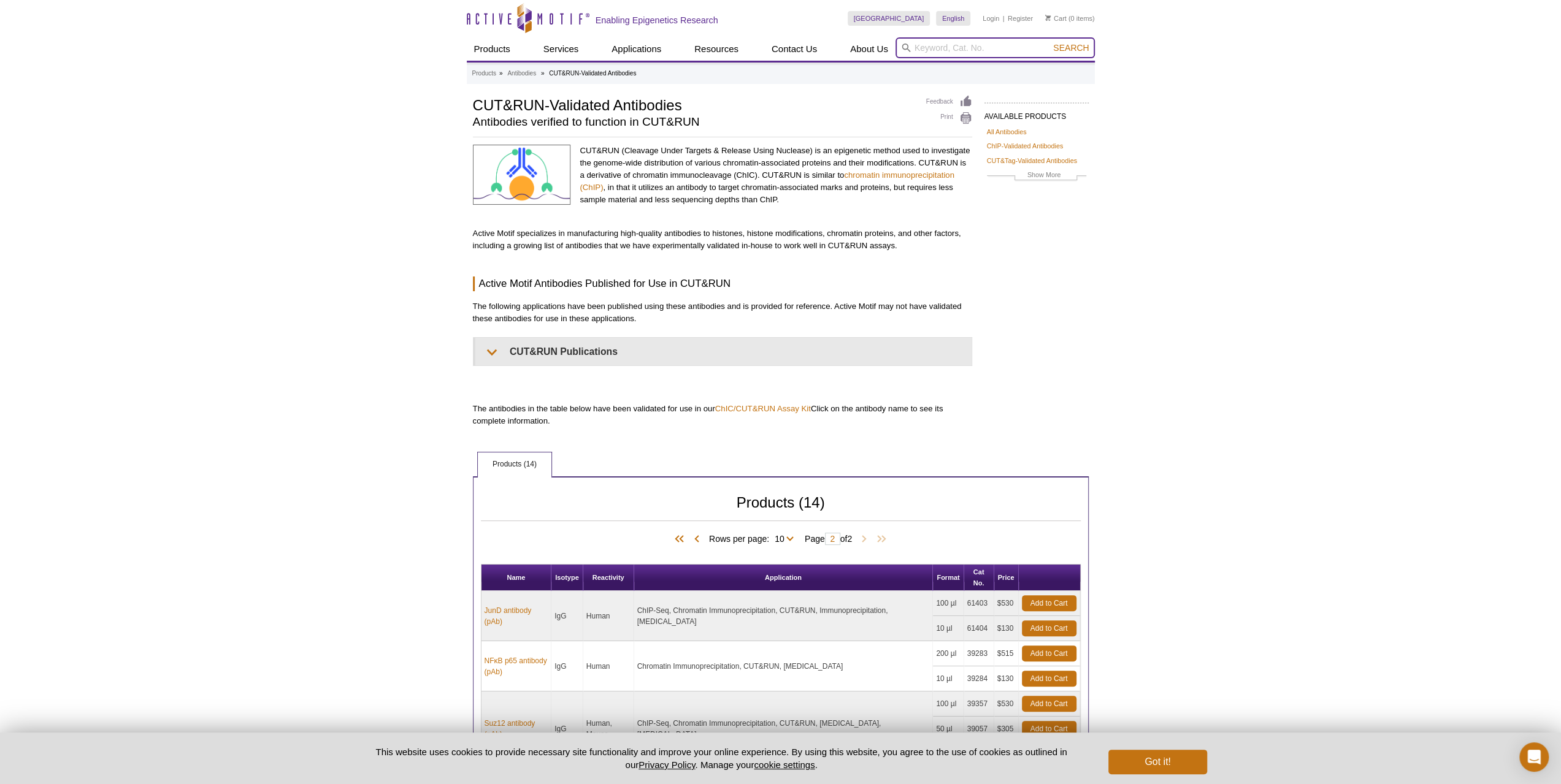
click at [947, 52] on input "search" at bounding box center [995, 48] width 199 height 21
